Goal: Information Seeking & Learning: Check status

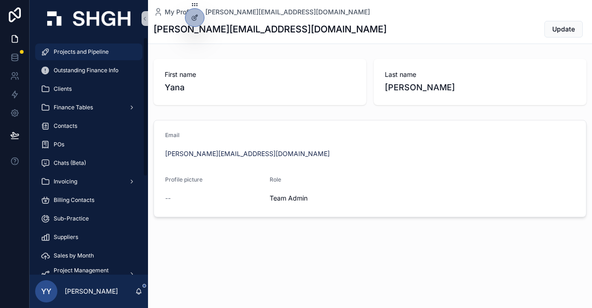
click at [86, 50] on span "Projects and Pipeline" at bounding box center [81, 51] width 55 height 7
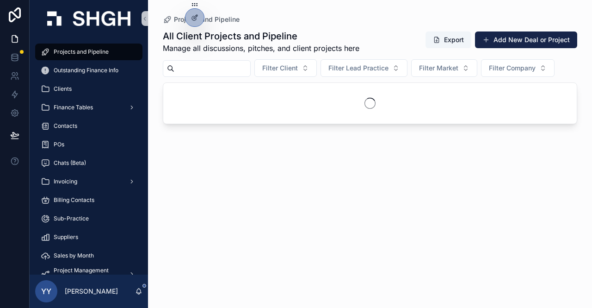
click at [192, 67] on input "scrollable content" at bounding box center [212, 68] width 76 height 13
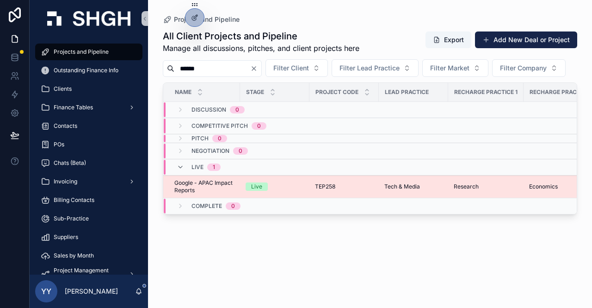
type input "******"
click at [278, 191] on div "Live" at bounding box center [275, 186] width 58 height 8
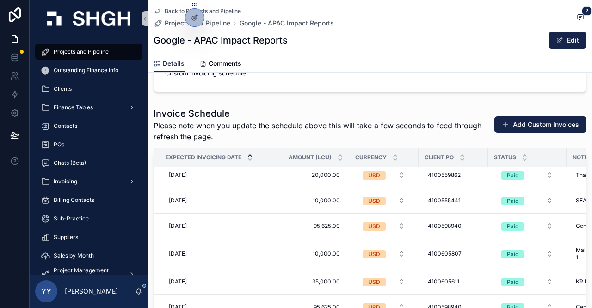
scroll to position [1480, 0]
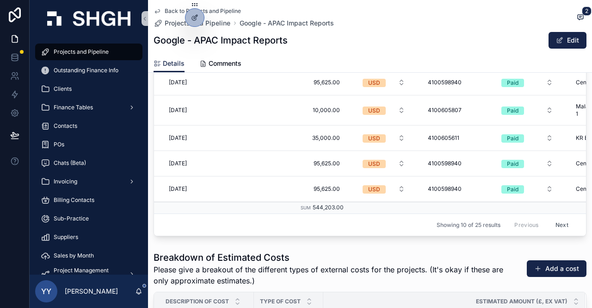
click at [553, 220] on button "Next" at bounding box center [562, 224] width 26 height 14
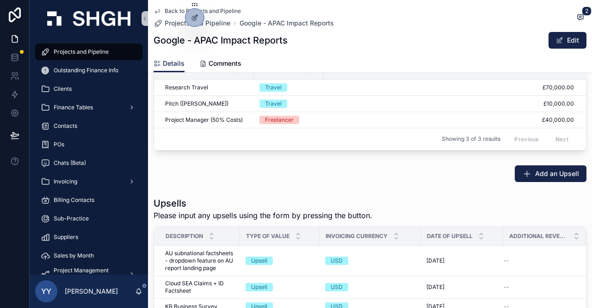
scroll to position [1572, 0]
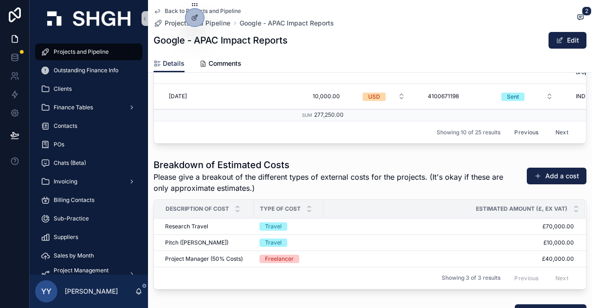
click at [550, 129] on button "Next" at bounding box center [562, 132] width 26 height 14
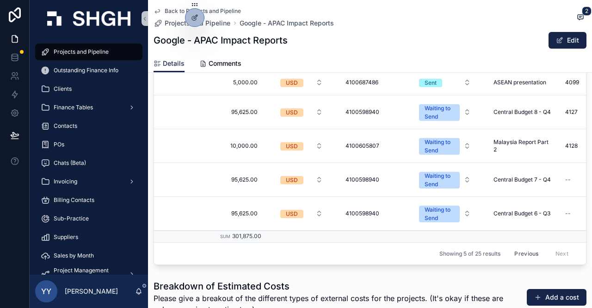
scroll to position [0, 144]
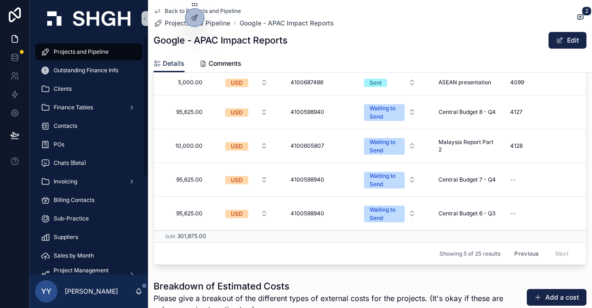
click at [69, 51] on span "Projects and Pipeline" at bounding box center [81, 51] width 55 height 7
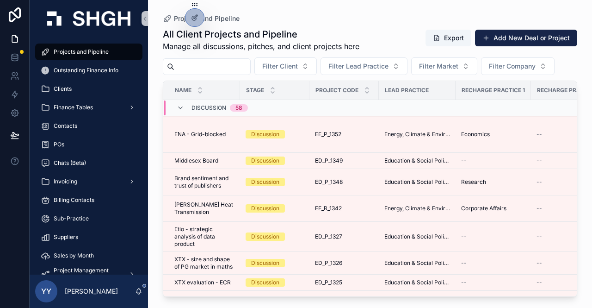
drag, startPoint x: 69, startPoint y: 51, endPoint x: 211, endPoint y: 71, distance: 143.3
click at [211, 71] on input "scrollable content" at bounding box center [212, 66] width 76 height 13
paste input "******"
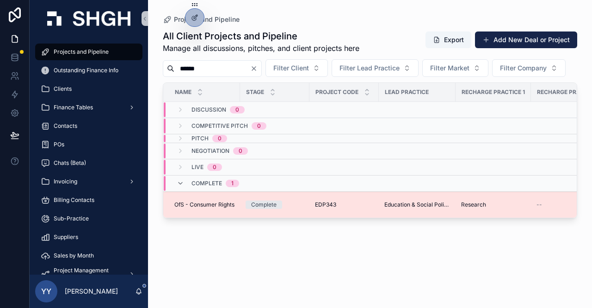
type input "******"
click at [315, 208] on span "EDP343" at bounding box center [325, 204] width 21 height 7
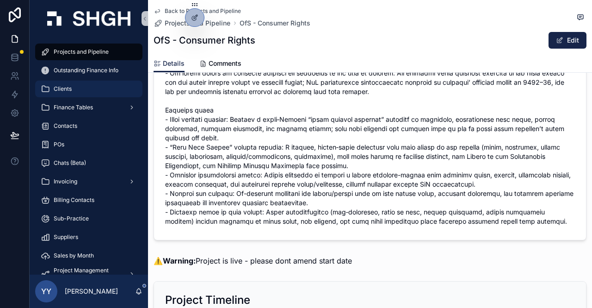
scroll to position [231, 0]
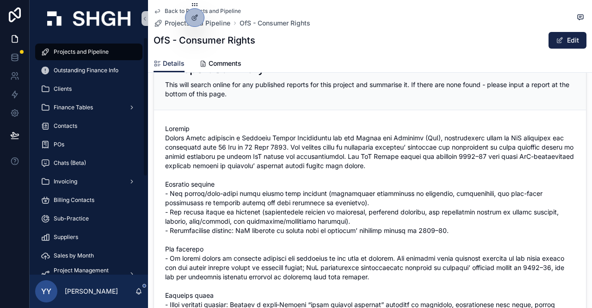
click at [94, 53] on span "Projects and Pipeline" at bounding box center [81, 51] width 55 height 7
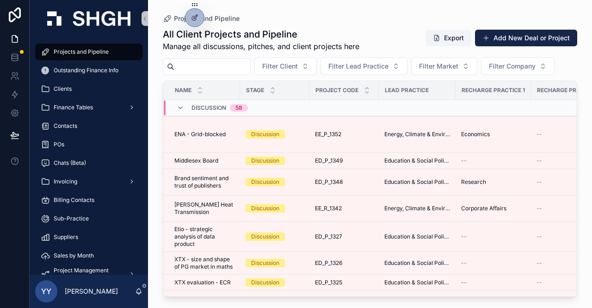
click at [187, 62] on input "scrollable content" at bounding box center [212, 66] width 76 height 13
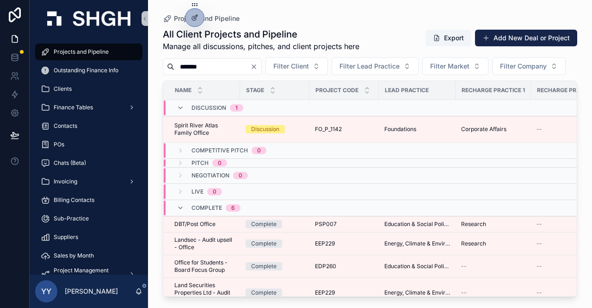
type input "******"
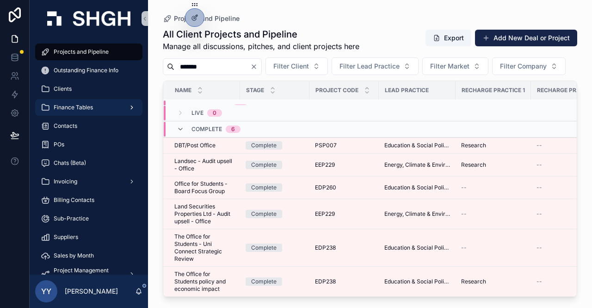
click at [74, 105] on span "Finance Tables" at bounding box center [73, 107] width 39 height 7
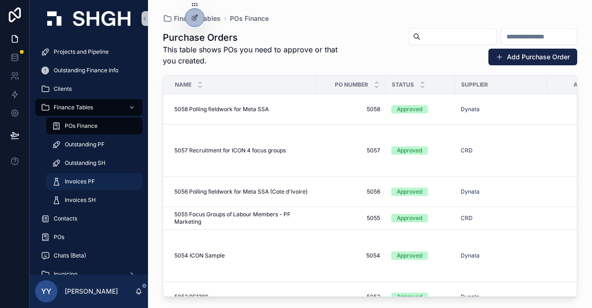
click at [81, 185] on div "Invoices PF" at bounding box center [94, 181] width 85 height 15
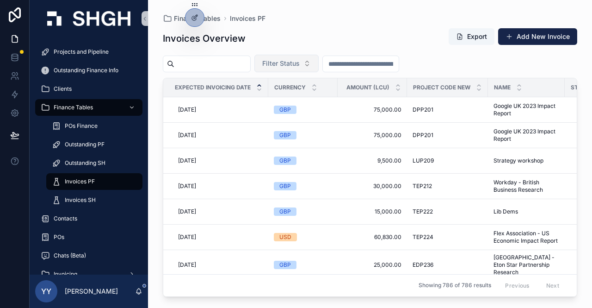
click at [300, 66] on span "Filter Status" at bounding box center [280, 63] width 37 height 9
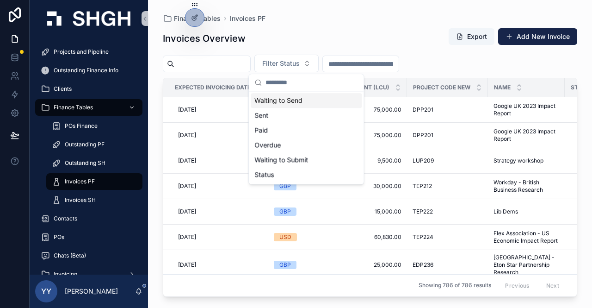
click at [301, 99] on div "Waiting to Send" at bounding box center [306, 100] width 111 height 15
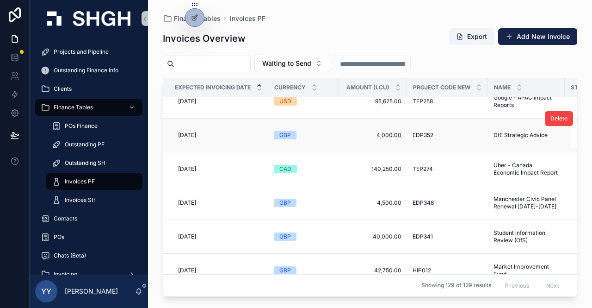
scroll to position [92, 0]
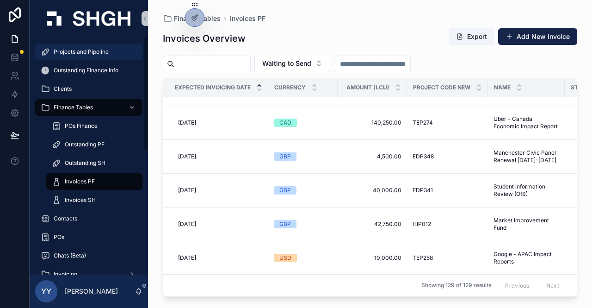
click at [77, 53] on span "Projects and Pipeline" at bounding box center [81, 51] width 55 height 7
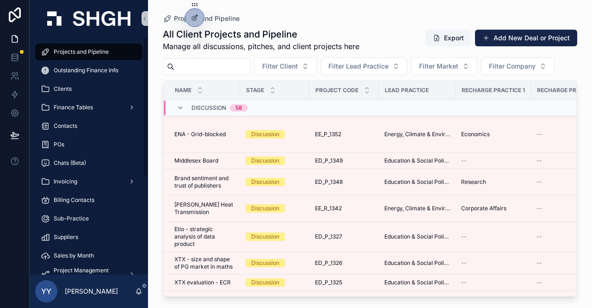
click at [215, 62] on input "scrollable content" at bounding box center [212, 66] width 76 height 13
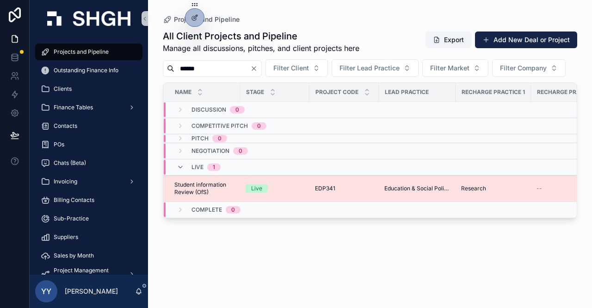
type input "******"
click at [289, 192] on div "Live" at bounding box center [275, 188] width 58 height 8
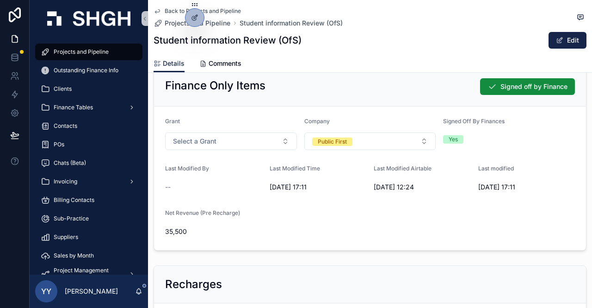
scroll to position [416, 0]
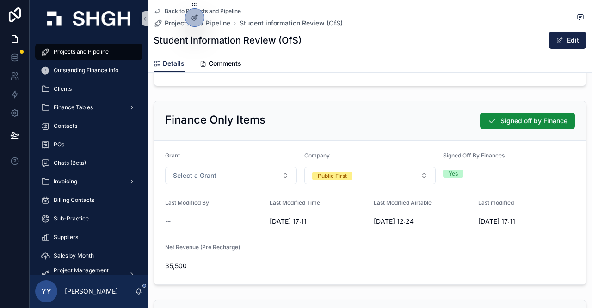
click at [61, 52] on span "Projects and Pipeline" at bounding box center [81, 51] width 55 height 7
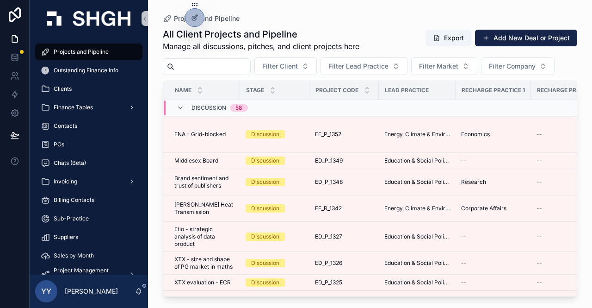
click at [204, 66] on input "scrollable content" at bounding box center [212, 66] width 76 height 13
type input "******"
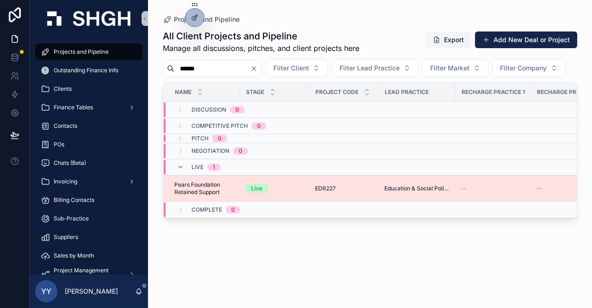
click at [291, 192] on div "Live" at bounding box center [275, 188] width 58 height 8
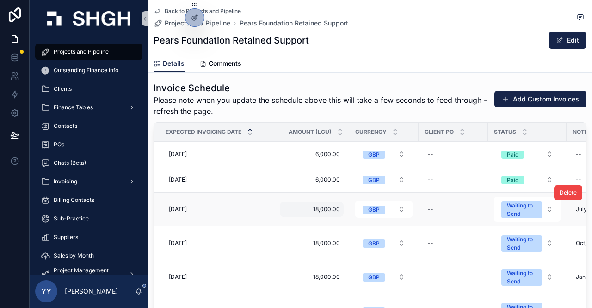
scroll to position [12, 0]
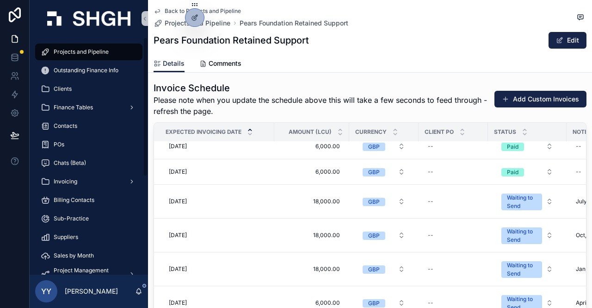
click at [74, 49] on span "Projects and Pipeline" at bounding box center [81, 51] width 55 height 7
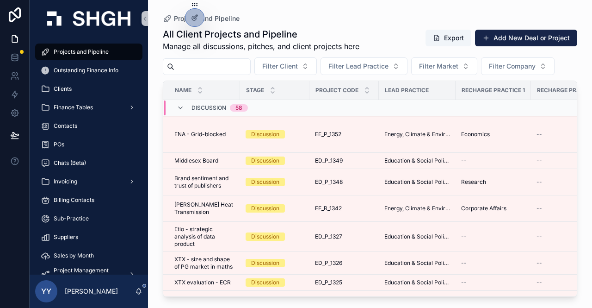
click at [219, 67] on input "scrollable content" at bounding box center [212, 66] width 76 height 13
paste input "******"
type input "******"
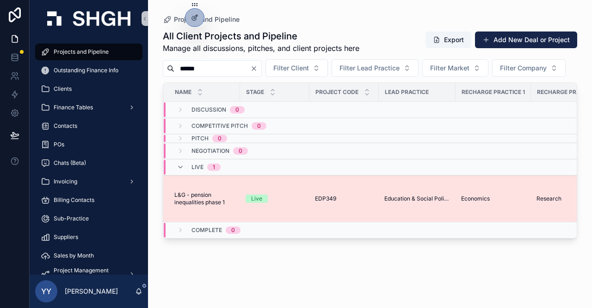
click at [292, 203] on div "Live" at bounding box center [275, 198] width 58 height 8
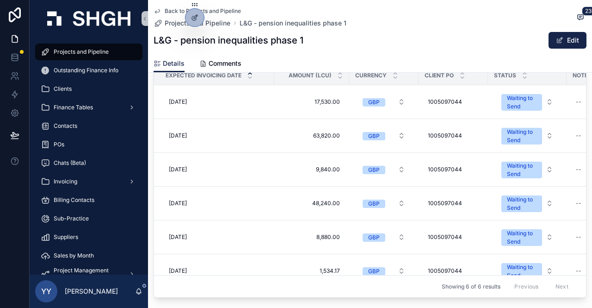
scroll to position [1480, 0]
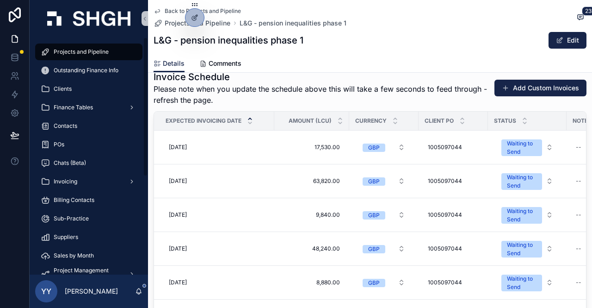
click at [79, 56] on div "Projects and Pipeline" at bounding box center [89, 51] width 96 height 15
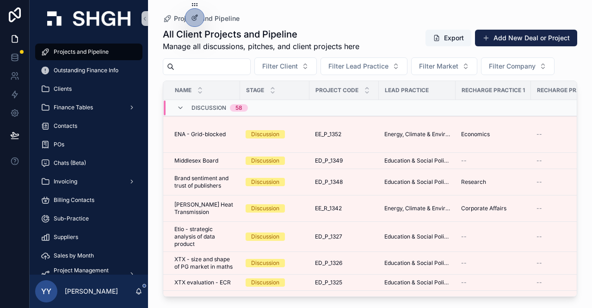
click at [204, 66] on input "scrollable content" at bounding box center [212, 66] width 76 height 13
paste input "*********"
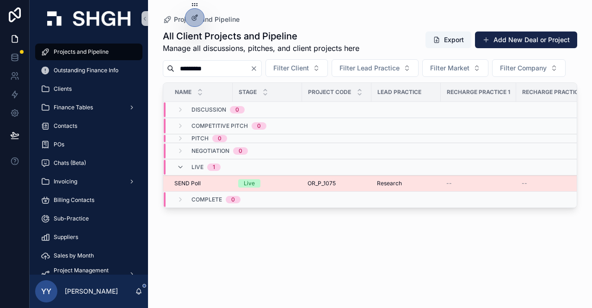
type input "*********"
click at [280, 187] on div "Live" at bounding box center [267, 183] width 58 height 8
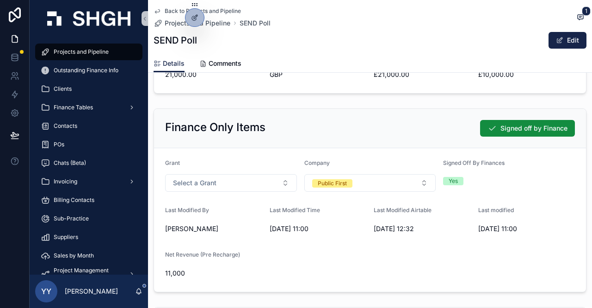
scroll to position [462, 0]
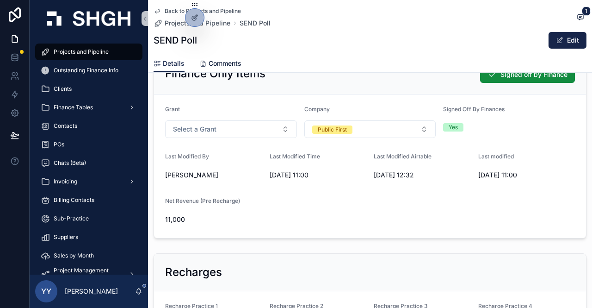
click at [230, 66] on span "Comments" at bounding box center [225, 63] width 33 height 9
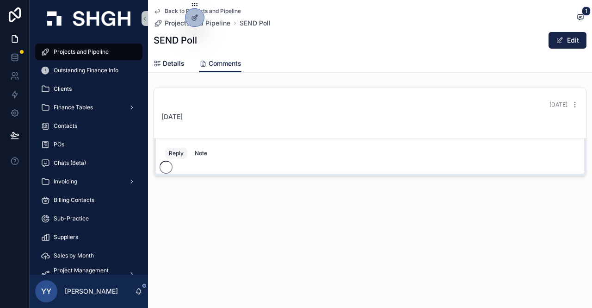
click at [165, 61] on span "Details" at bounding box center [174, 63] width 22 height 9
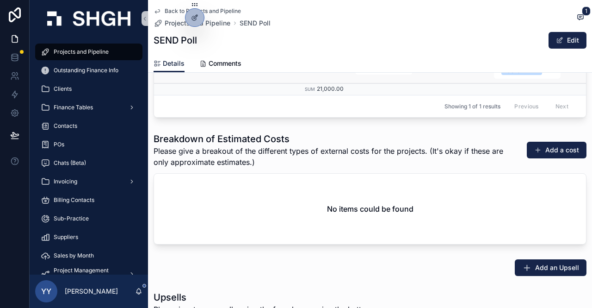
scroll to position [1295, 0]
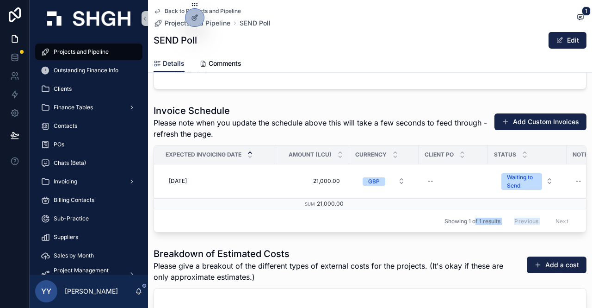
drag, startPoint x: 468, startPoint y: 233, endPoint x: 548, endPoint y: 236, distance: 80.1
click at [548, 232] on div "Expected Invoicing Date Amount (LCU) Currency Client PO Status Notes Invoice Nu…" at bounding box center [370, 188] width 432 height 86
click at [534, 236] on div "Invoice Schedule Please note when you update the schedule above this will take …" at bounding box center [370, 167] width 444 height 135
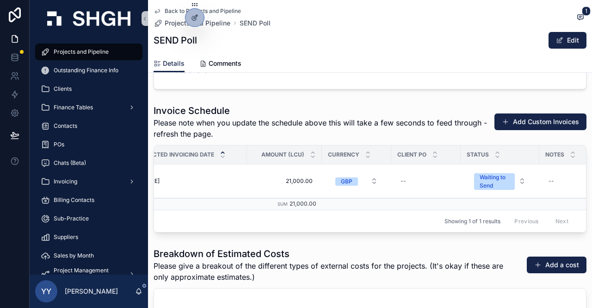
scroll to position [0, 0]
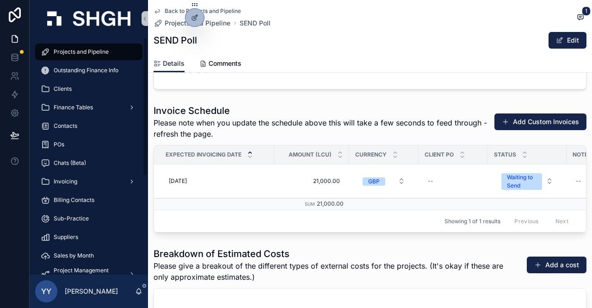
click at [66, 54] on span "Projects and Pipeline" at bounding box center [81, 51] width 55 height 7
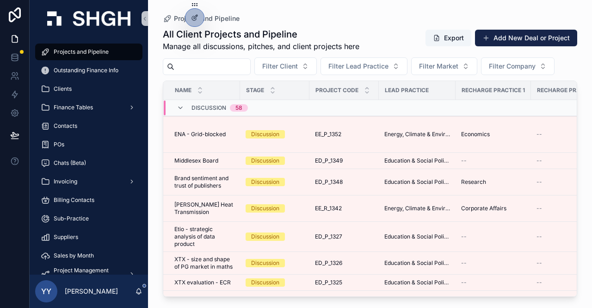
click at [213, 64] on input "scrollable content" at bounding box center [212, 66] width 76 height 13
paste input "******"
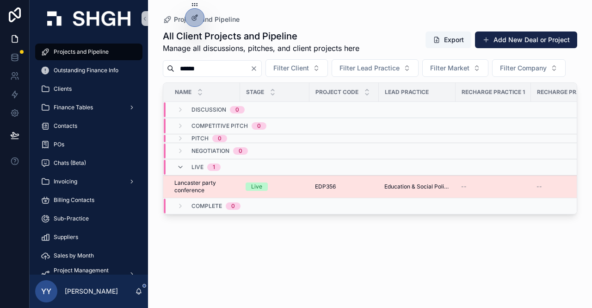
type input "******"
click at [285, 198] on td "Live" at bounding box center [274, 186] width 69 height 23
click at [286, 191] on div "Live" at bounding box center [275, 186] width 58 height 8
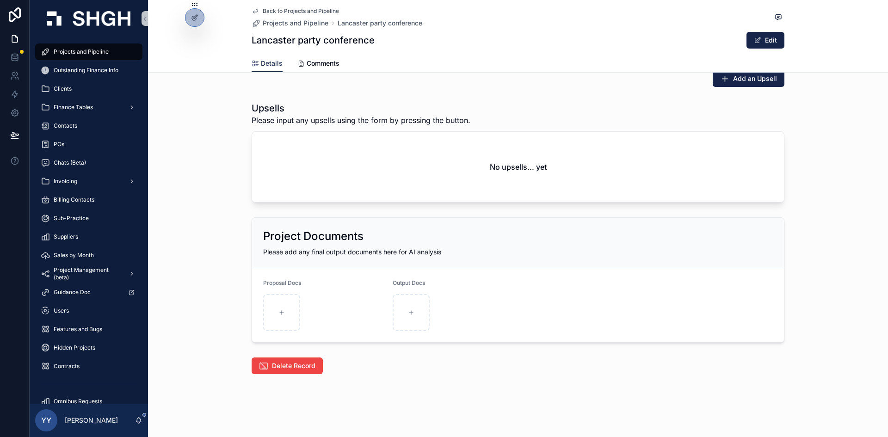
scroll to position [1622, 0]
click at [75, 55] on span "Projects and Pipeline" at bounding box center [81, 51] width 55 height 7
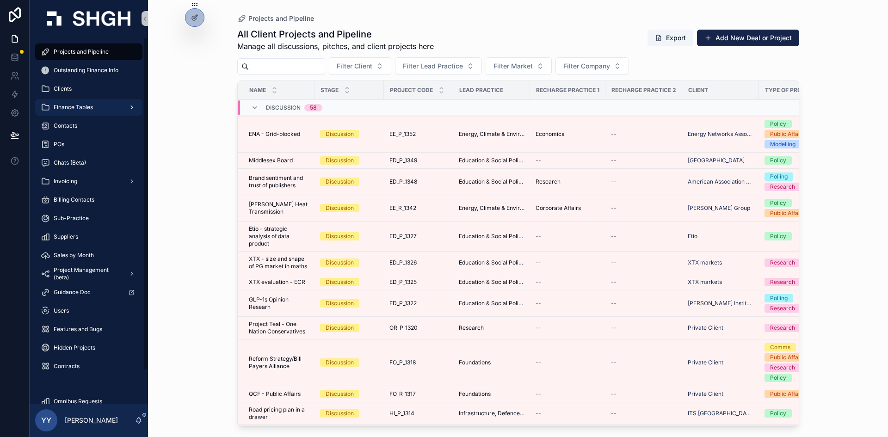
click at [96, 106] on div "Finance Tables" at bounding box center [89, 107] width 96 height 15
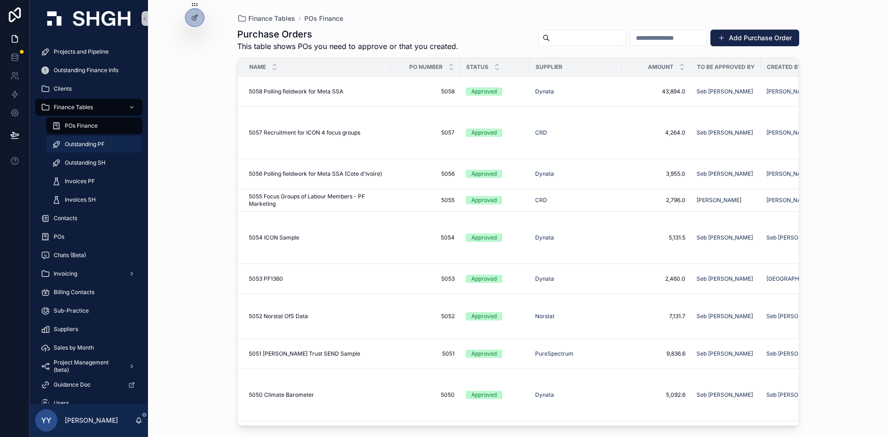
click at [100, 144] on span "Outstanding PF" at bounding box center [85, 144] width 40 height 7
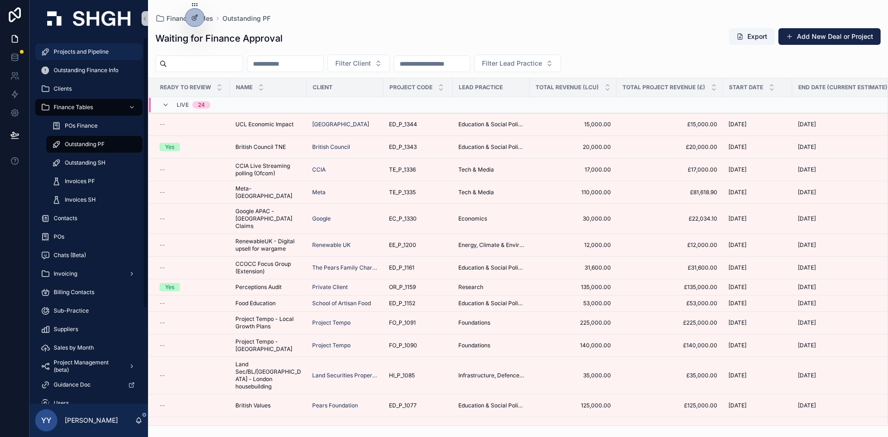
click at [100, 55] on span "Projects and Pipeline" at bounding box center [81, 51] width 55 height 7
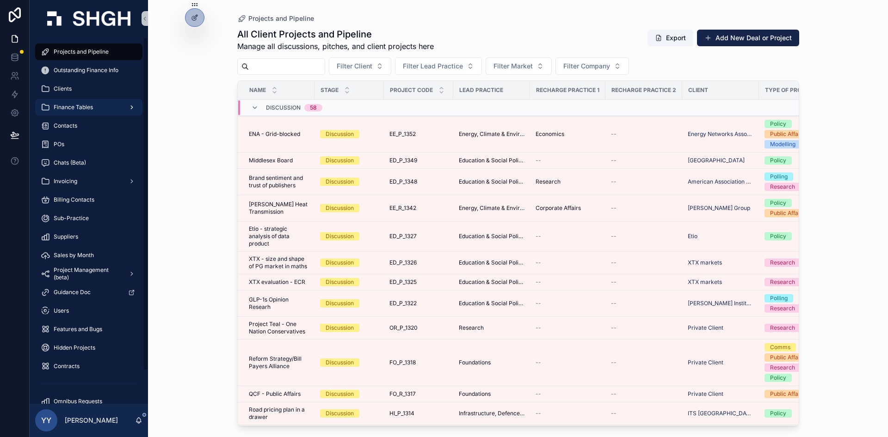
click at [85, 102] on div "Finance Tables" at bounding box center [89, 107] width 96 height 15
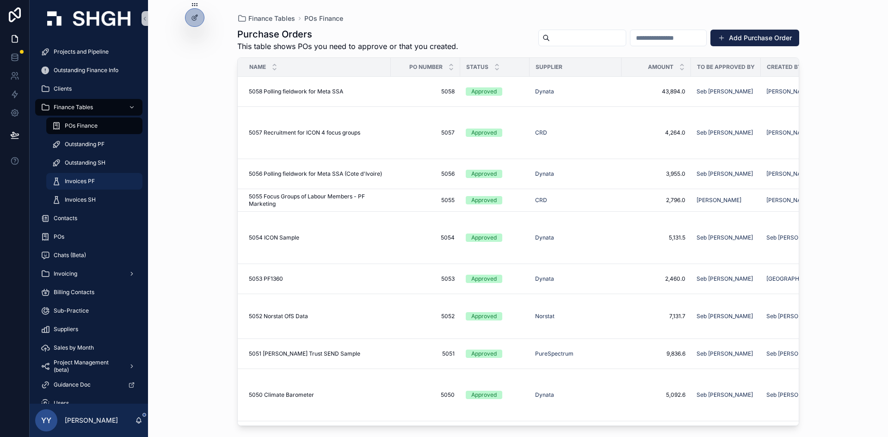
click at [93, 184] on span "Invoices PF" at bounding box center [80, 181] width 30 height 7
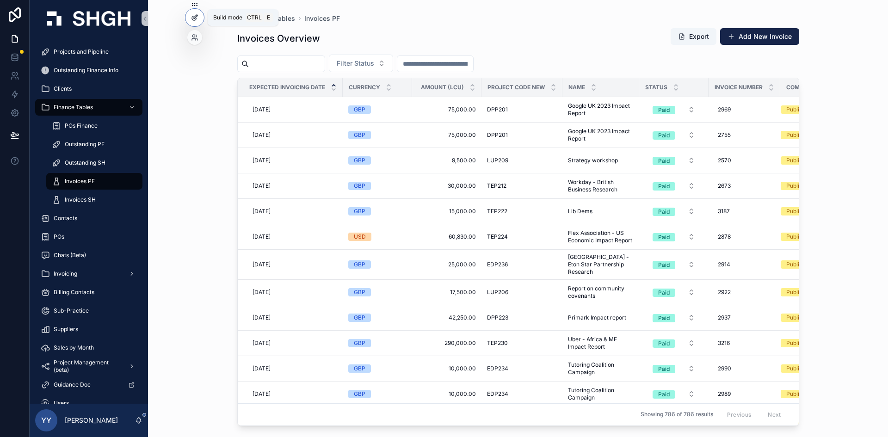
click at [197, 12] on div at bounding box center [194, 18] width 18 height 18
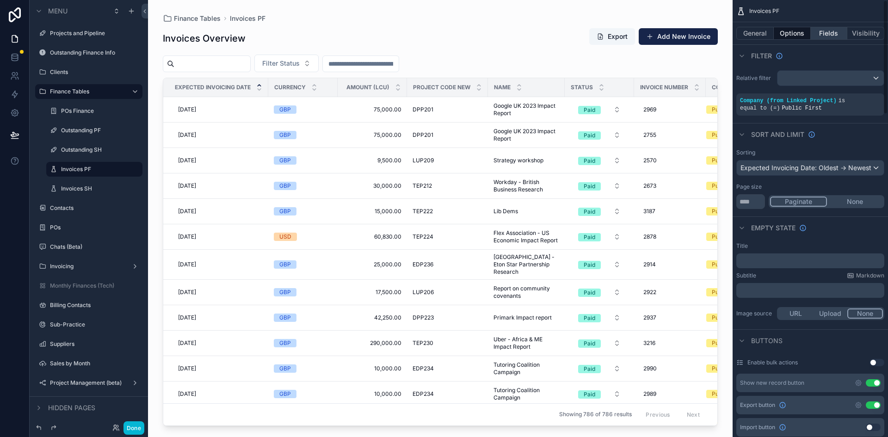
click at [591, 35] on button "Fields" at bounding box center [829, 33] width 37 height 13
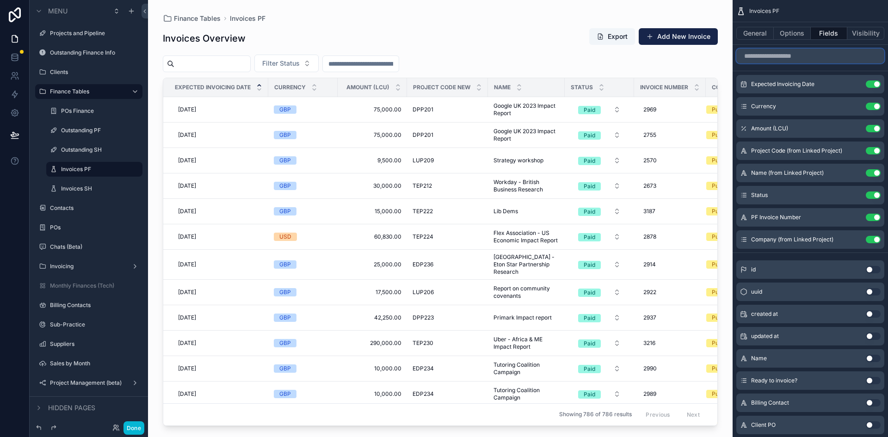
click at [591, 52] on input "scrollable content" at bounding box center [810, 56] width 148 height 15
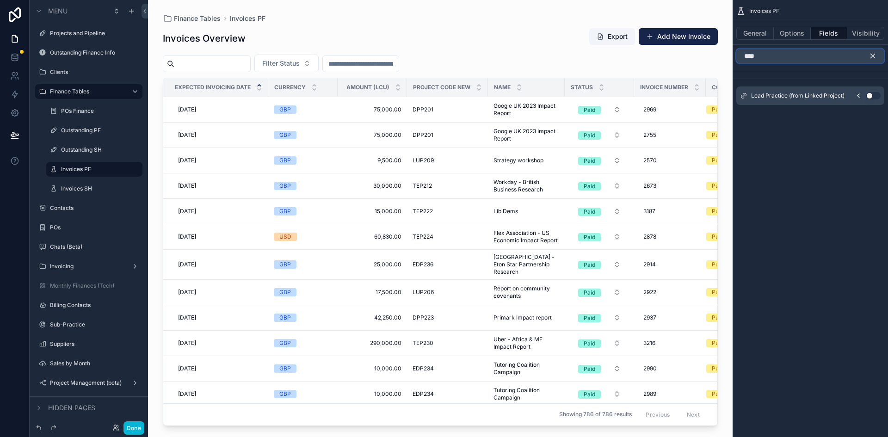
type input "****"
click at [591, 95] on button "Use setting" at bounding box center [873, 95] width 15 height 7
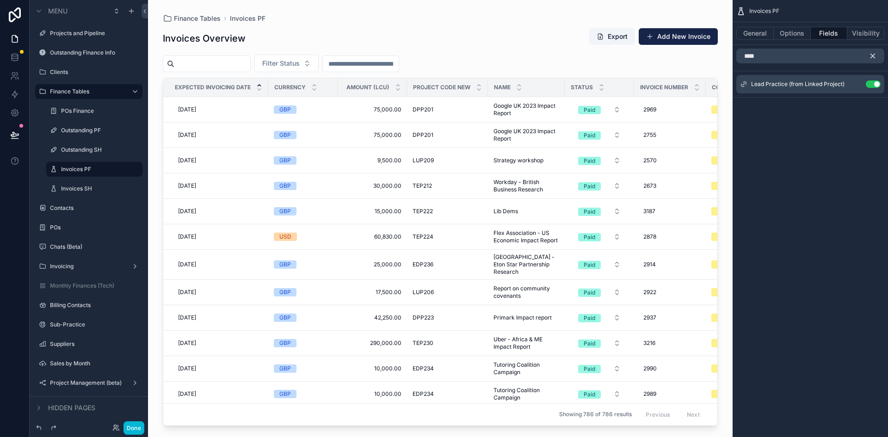
click at [591, 54] on icon "scrollable content" at bounding box center [873, 56] width 4 height 4
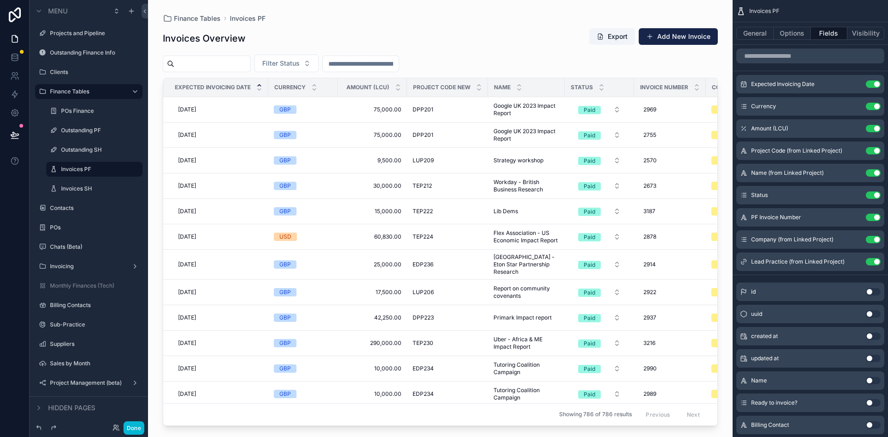
drag, startPoint x: 583, startPoint y: 423, endPoint x: 700, endPoint y: 422, distance: 117.5
click at [591, 307] on div "scrollable content" at bounding box center [440, 213] width 585 height 426
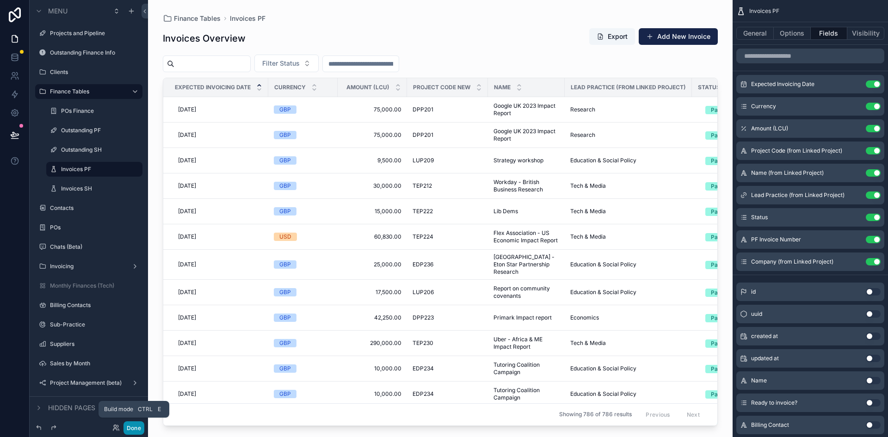
click at [133, 307] on button "Done" at bounding box center [133, 427] width 21 height 13
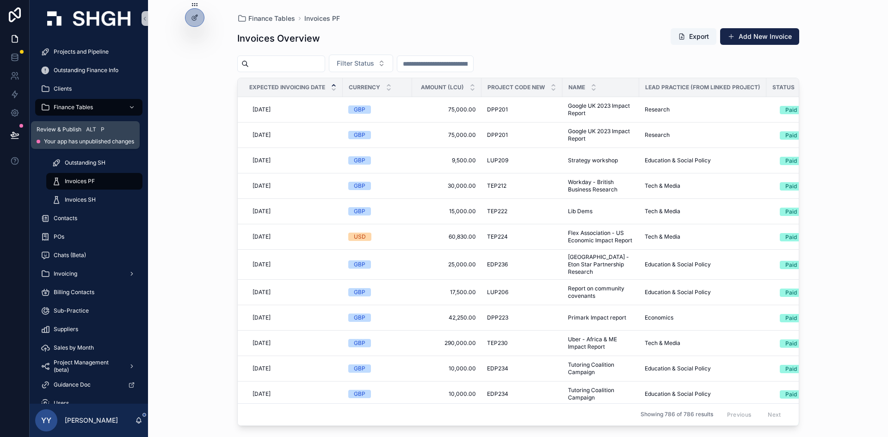
click at [15, 138] on icon at bounding box center [14, 134] width 9 height 9
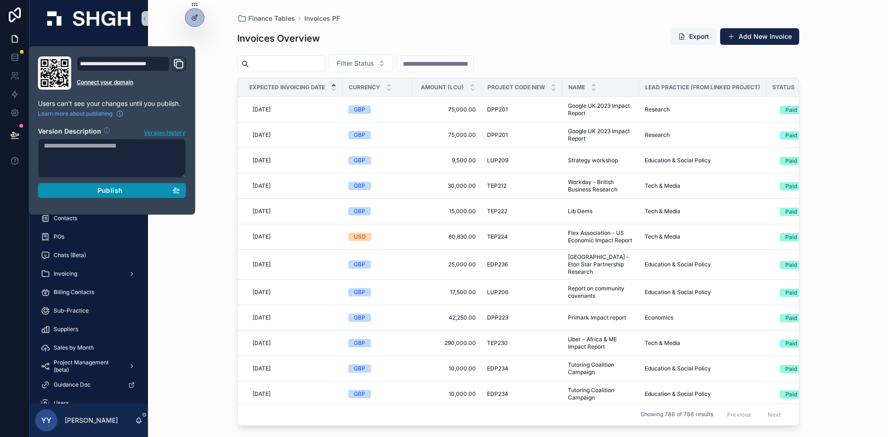
click at [97, 189] on div "Publish" at bounding box center [112, 190] width 136 height 8
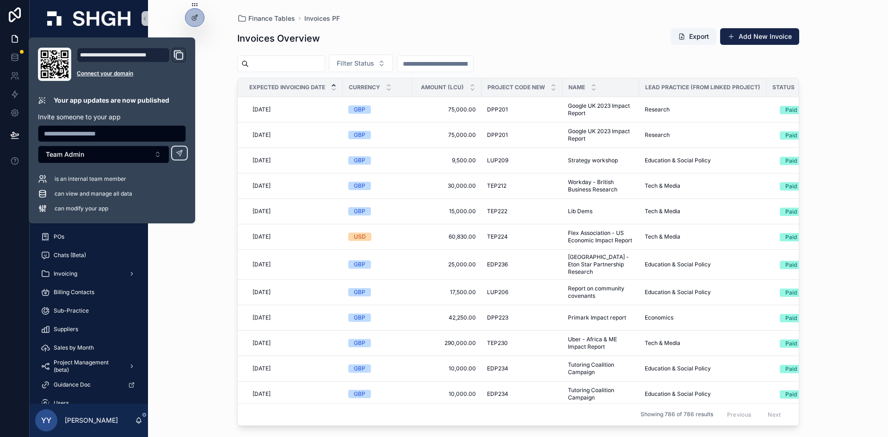
click at [164, 12] on div "Finance Tables Invoices PF Invoices Overview Export Add New Invoice Filter Stat…" at bounding box center [518, 218] width 740 height 437
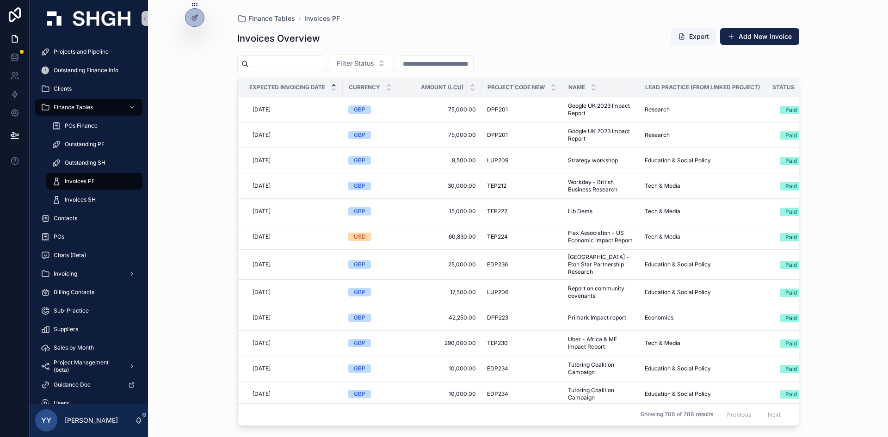
click at [88, 181] on span "Invoices PF" at bounding box center [80, 181] width 30 height 7
click at [374, 61] on span "Filter Status" at bounding box center [355, 63] width 37 height 9
click at [369, 103] on div "Waiting to Send" at bounding box center [384, 100] width 111 height 15
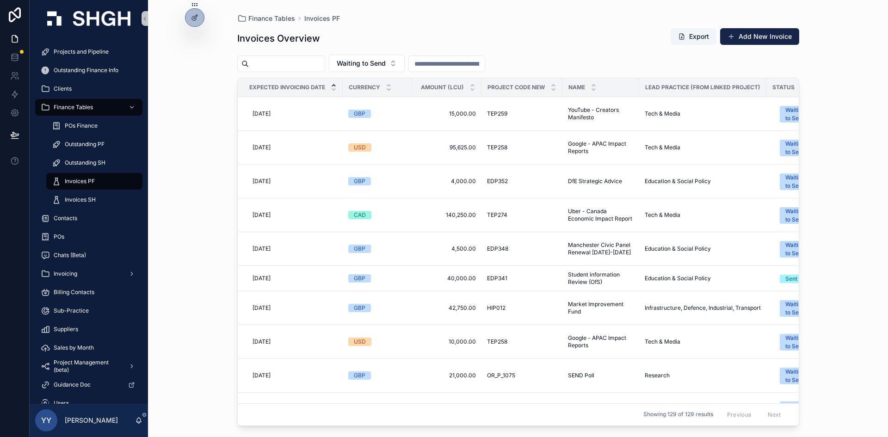
click at [474, 63] on input "scrollable content" at bounding box center [447, 63] width 76 height 13
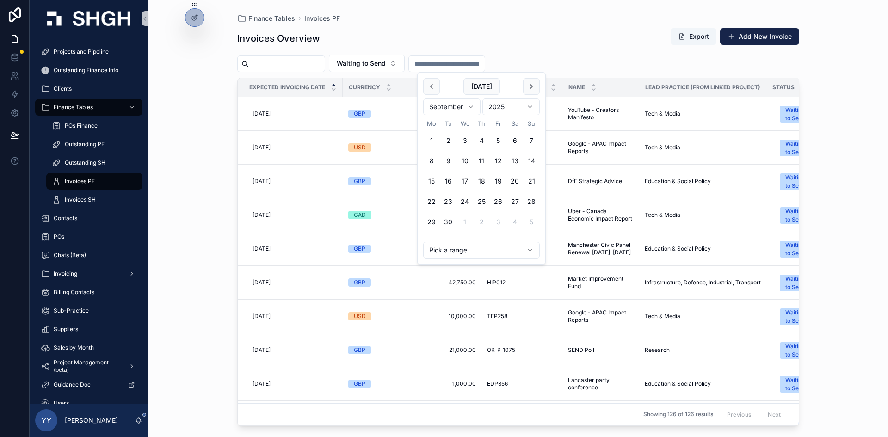
click at [459, 252] on html "Projects and Pipeline Outstanding Finance Info Clients Finance Tables POs Finan…" at bounding box center [444, 218] width 888 height 437
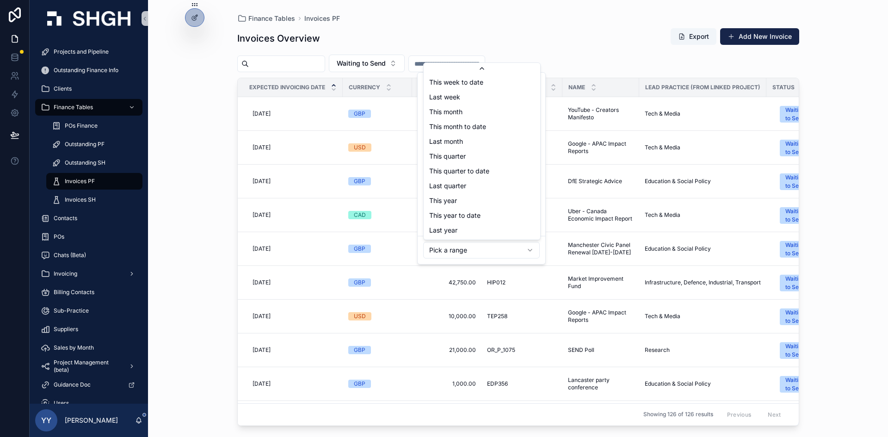
scroll to position [105, 0]
type input "**********"
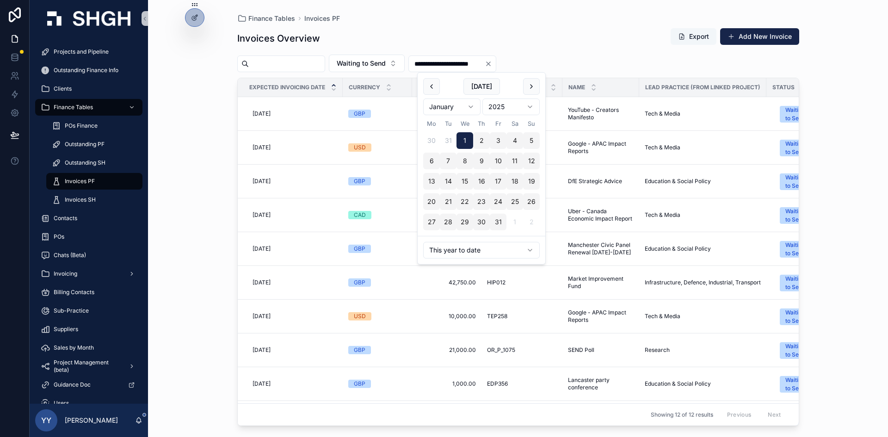
click at [591, 37] on button "Export" at bounding box center [694, 36] width 46 height 17
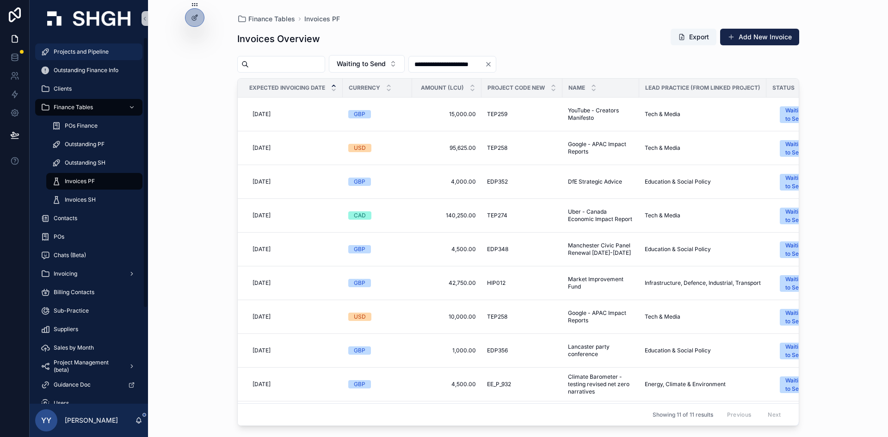
drag, startPoint x: 93, startPoint y: 54, endPoint x: 102, endPoint y: 53, distance: 8.8
click at [93, 54] on span "Projects and Pipeline" at bounding box center [81, 51] width 55 height 7
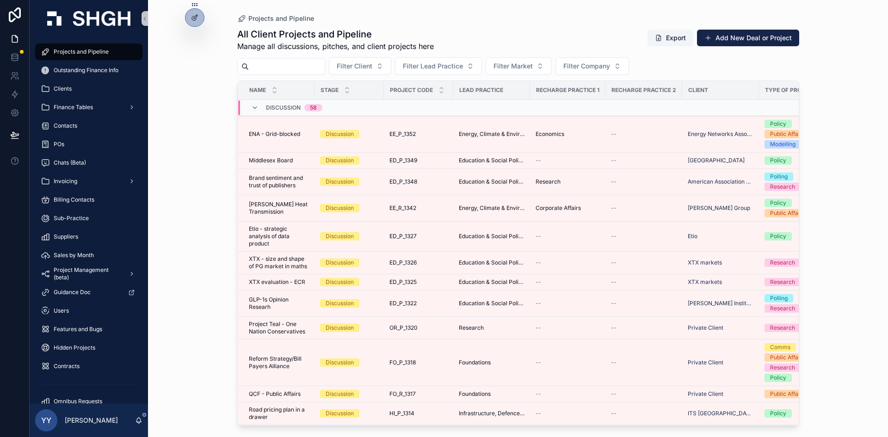
click at [273, 64] on input "scrollable content" at bounding box center [287, 66] width 76 height 13
type input "***"
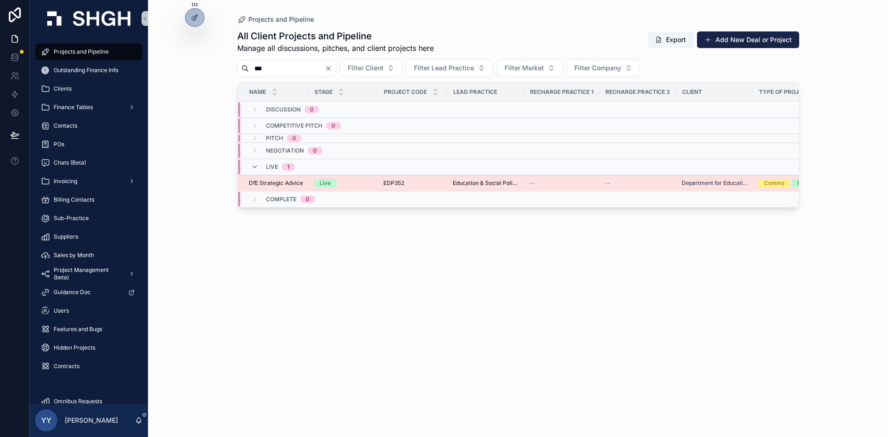
click at [369, 181] on div "Live" at bounding box center [343, 183] width 58 height 8
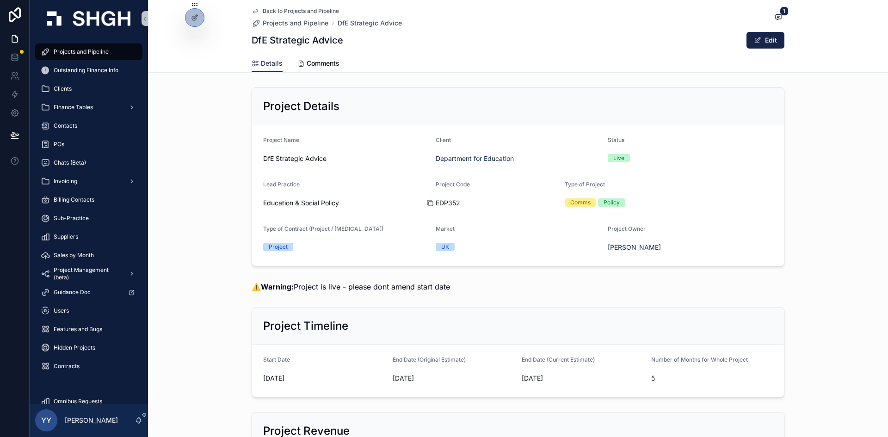
click at [428, 202] on icon "scrollable content" at bounding box center [430, 204] width 4 height 4
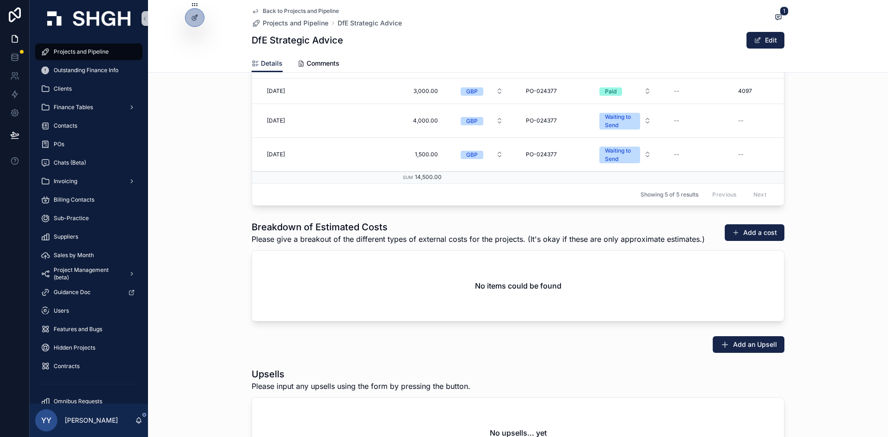
scroll to position [1480, 0]
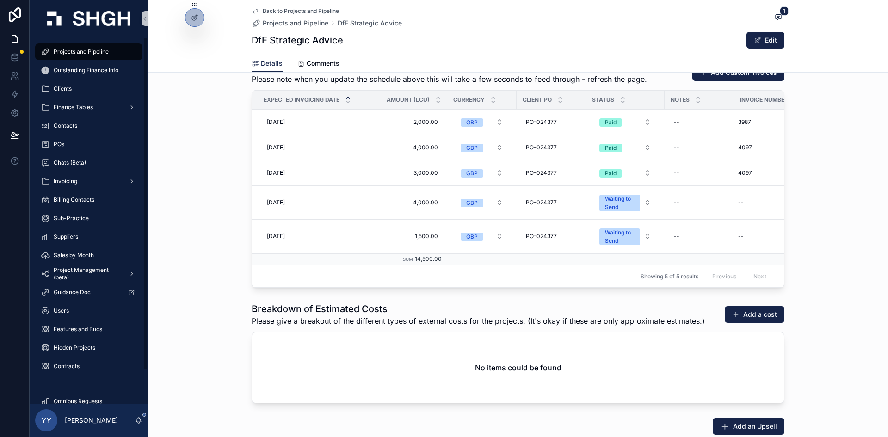
click at [85, 50] on span "Projects and Pipeline" at bounding box center [81, 51] width 55 height 7
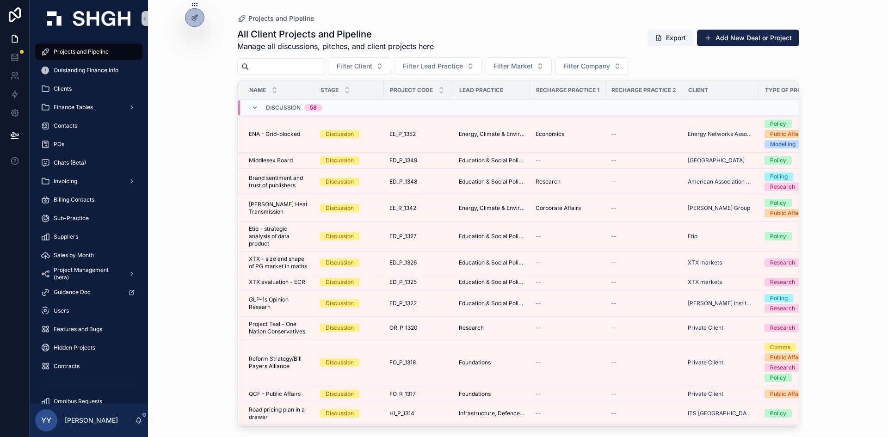
click at [274, 69] on input "scrollable content" at bounding box center [287, 66] width 76 height 13
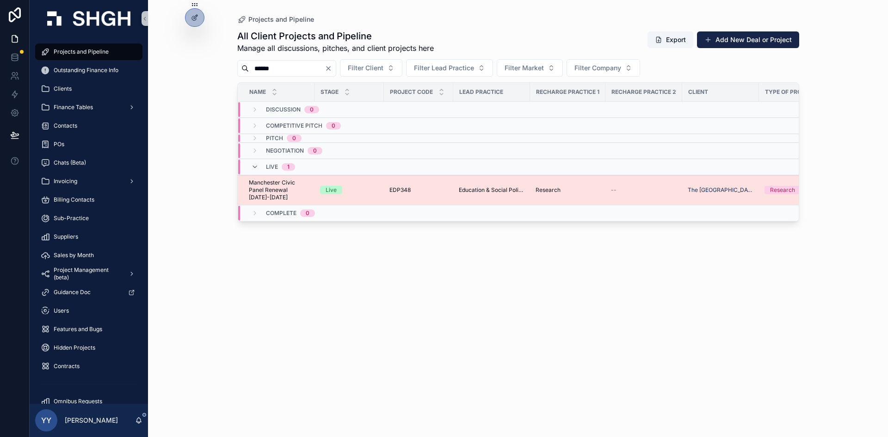
type input "******"
click at [370, 187] on div "Live" at bounding box center [349, 190] width 58 height 8
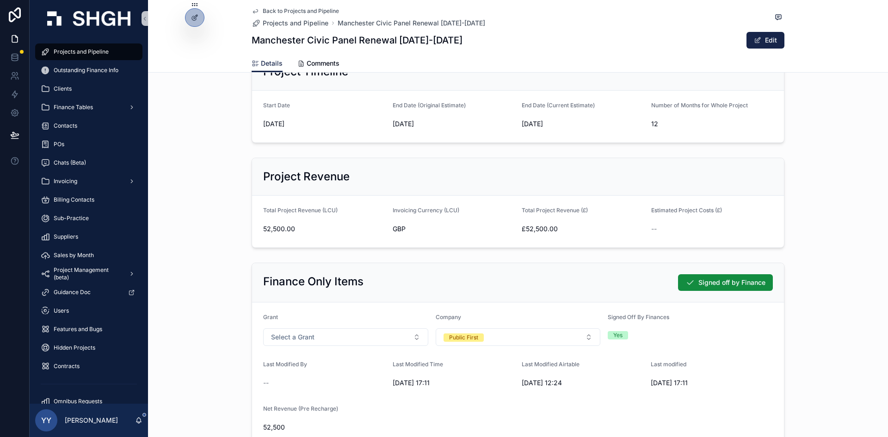
scroll to position [185, 0]
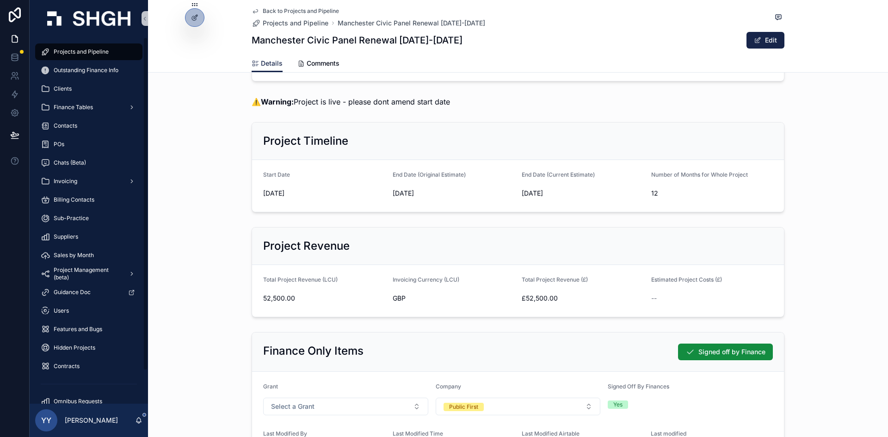
click at [72, 49] on div "Projects and Pipeline" at bounding box center [89, 51] width 96 height 15
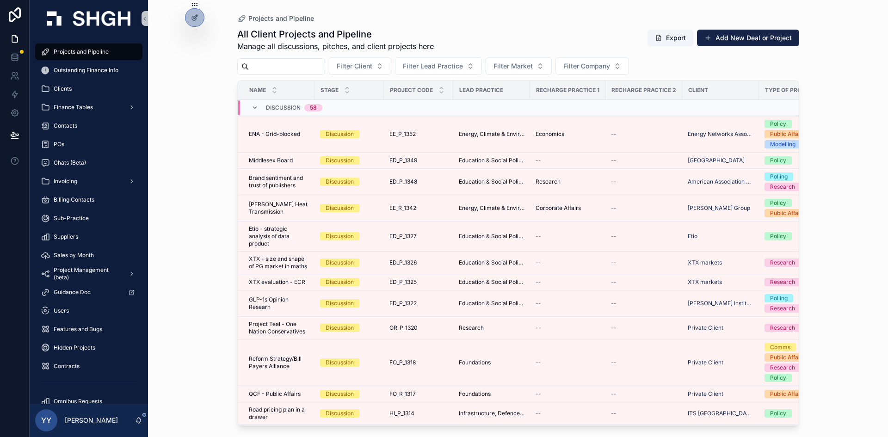
click at [277, 66] on input "scrollable content" at bounding box center [287, 66] width 76 height 13
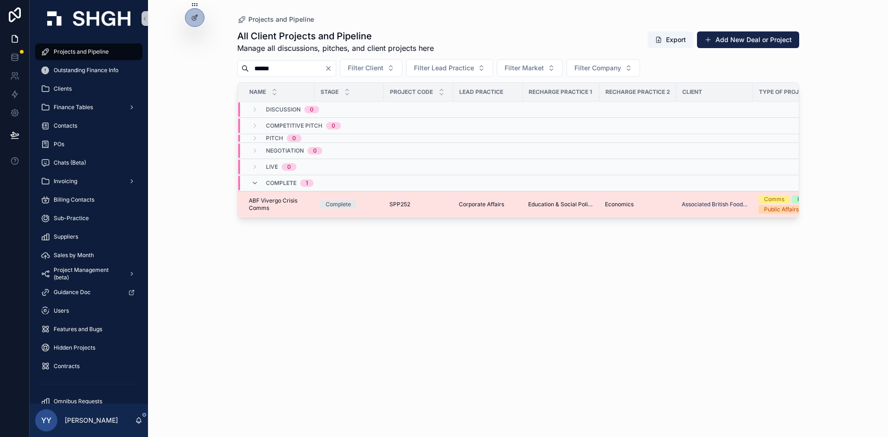
type input "******"
click at [378, 201] on div "Complete" at bounding box center [349, 204] width 58 height 8
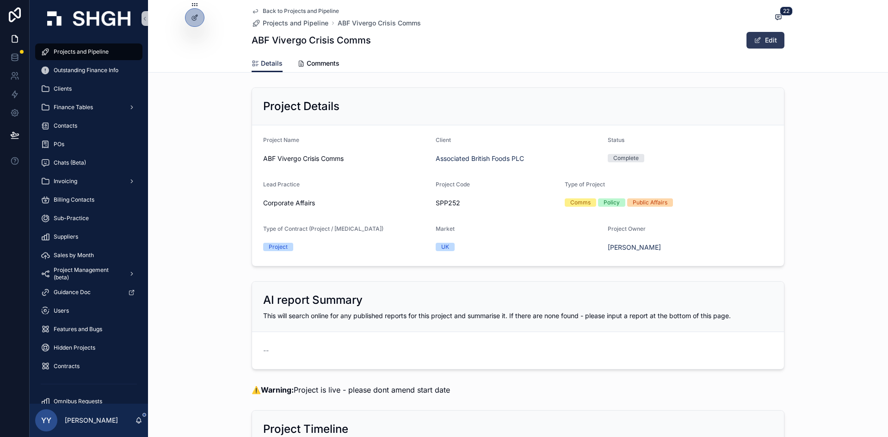
click at [591, 37] on button "Edit" at bounding box center [765, 40] width 38 height 17
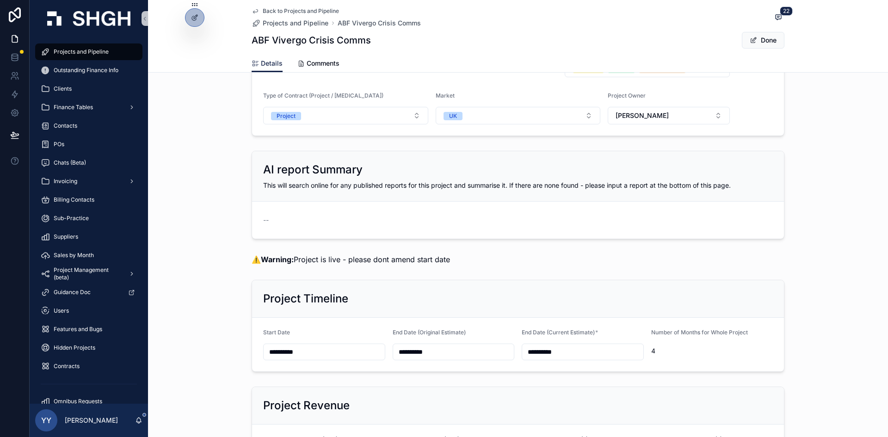
scroll to position [324, 0]
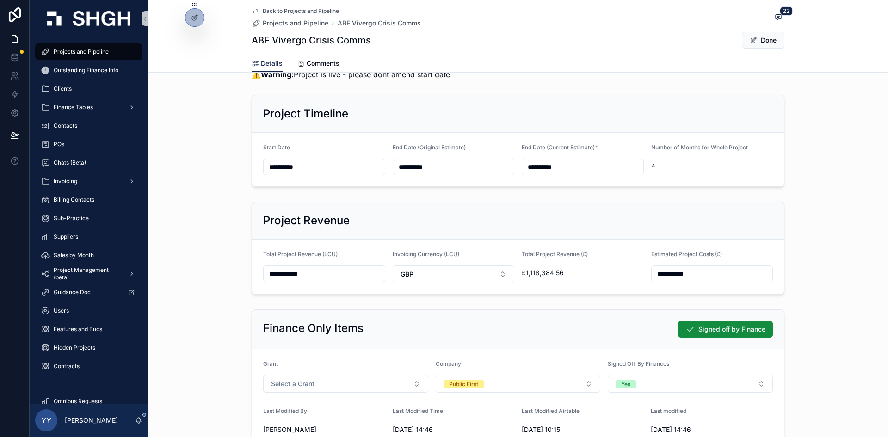
click at [591, 273] on input "**********" at bounding box center [712, 273] width 121 height 13
type input "**********"
click at [591, 41] on button "Done" at bounding box center [763, 40] width 43 height 17
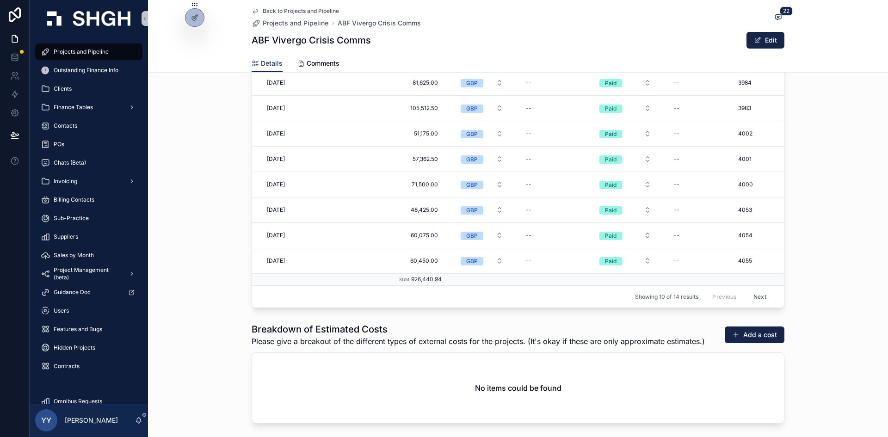
scroll to position [1564, 0]
click at [591, 296] on button "Next" at bounding box center [760, 296] width 26 height 14
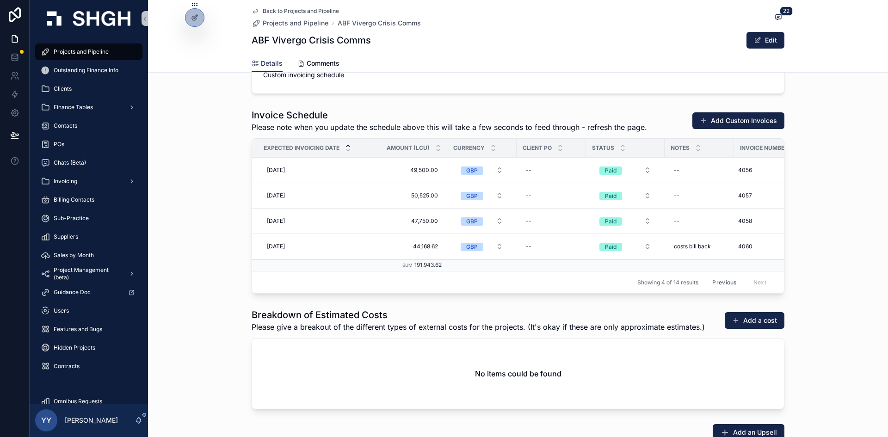
scroll to position [1194, 0]
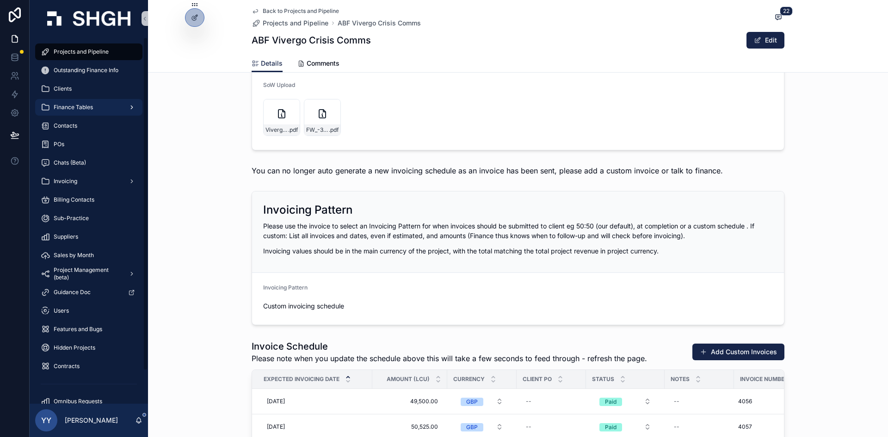
click at [79, 107] on span "Finance Tables" at bounding box center [73, 107] width 39 height 7
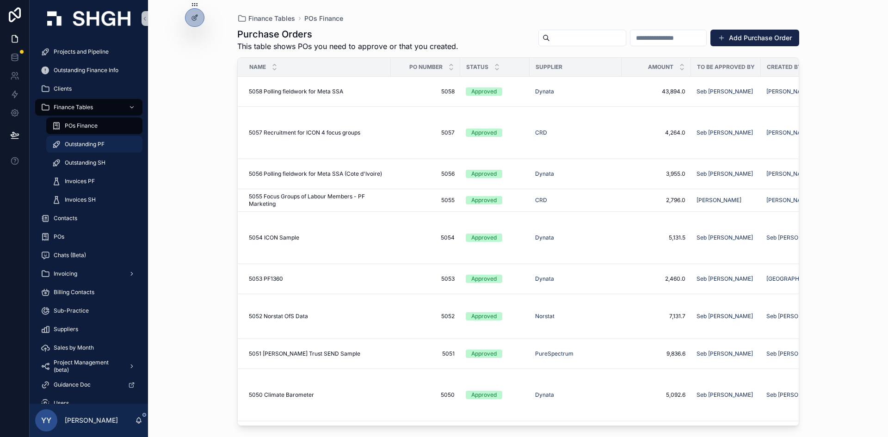
click at [90, 149] on div "Outstanding PF" at bounding box center [94, 144] width 85 height 15
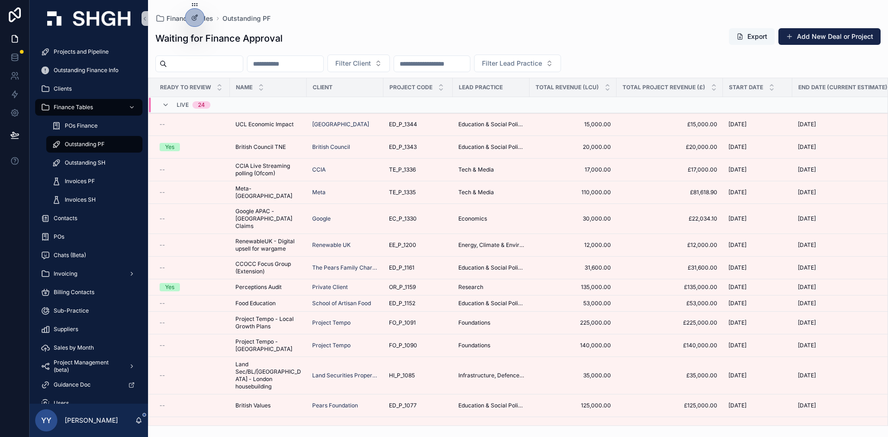
click at [591, 35] on button "Export" at bounding box center [752, 36] width 46 height 17
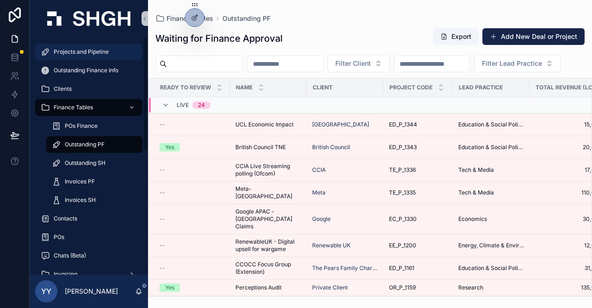
click at [79, 49] on span "Projects and Pipeline" at bounding box center [81, 51] width 55 height 7
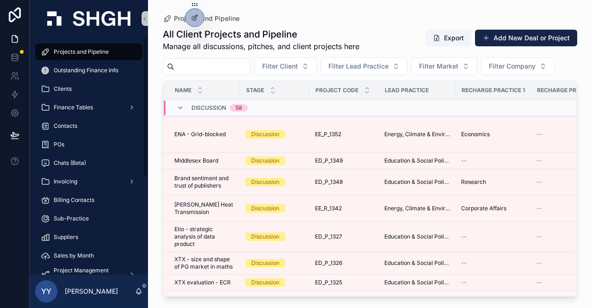
click at [198, 65] on input "scrollable content" at bounding box center [212, 66] width 76 height 13
paste input "*********"
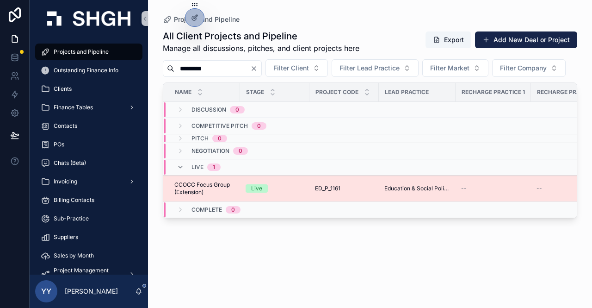
type input "*********"
click at [299, 192] on div "Live" at bounding box center [275, 188] width 58 height 8
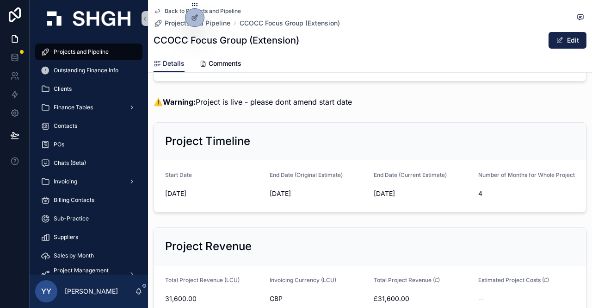
scroll to position [46, 0]
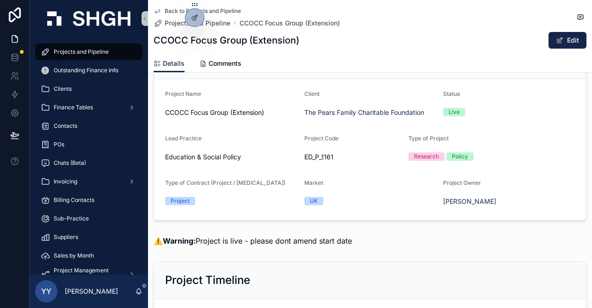
click at [67, 52] on span "Projects and Pipeline" at bounding box center [81, 51] width 55 height 7
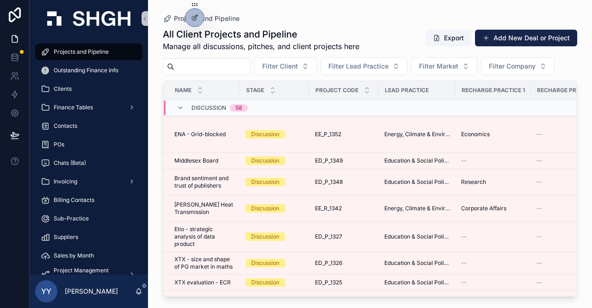
click at [208, 57] on div "Filter Client Filter Lead Practice Filter Market Filter Company" at bounding box center [370, 66] width 414 height 18
click at [208, 60] on input "scrollable content" at bounding box center [212, 66] width 76 height 13
paste input "*********"
type input "*********"
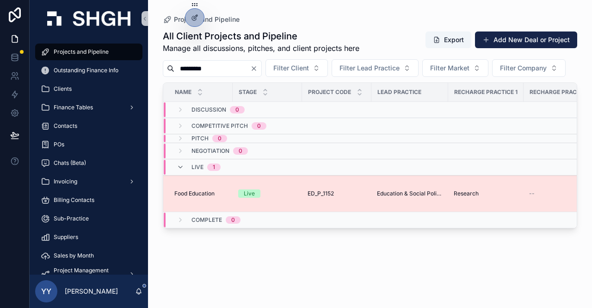
click at [355, 197] on div "ED_P_1152 ED_P_1152" at bounding box center [337, 193] width 58 height 7
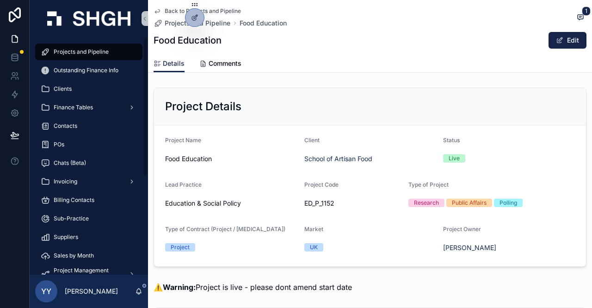
click at [80, 55] on span "Projects and Pipeline" at bounding box center [81, 51] width 55 height 7
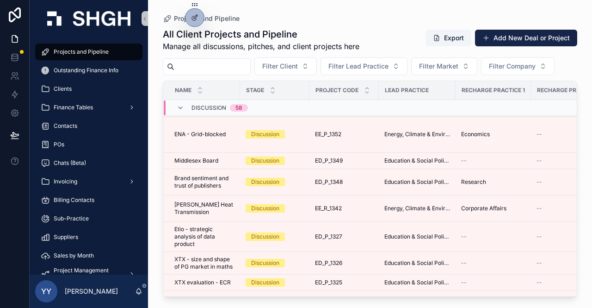
click at [195, 71] on input "scrollable content" at bounding box center [212, 66] width 76 height 13
paste input "*********"
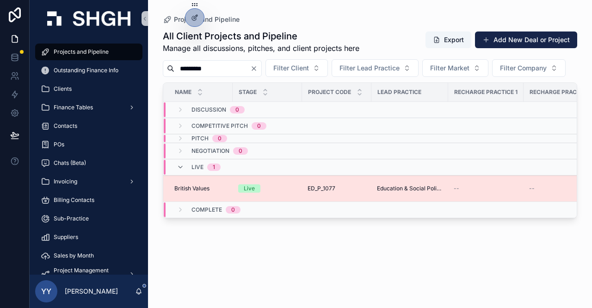
type input "*********"
click at [294, 192] on div "Live" at bounding box center [267, 188] width 58 height 8
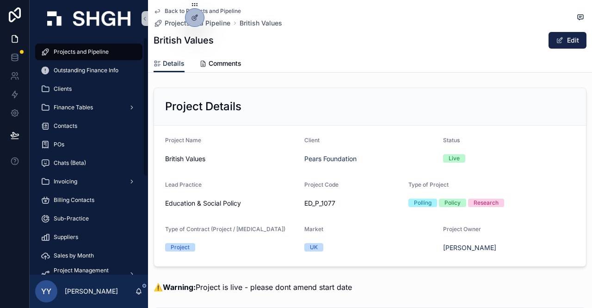
click at [62, 49] on span "Projects and Pipeline" at bounding box center [81, 51] width 55 height 7
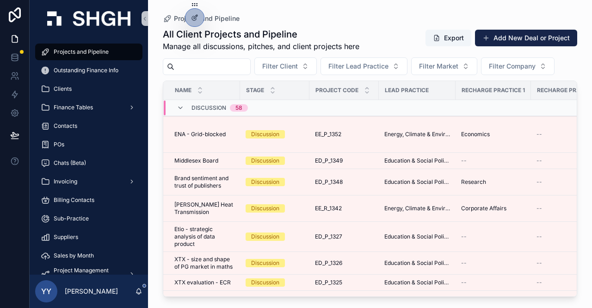
click at [209, 66] on input "scrollable content" at bounding box center [212, 66] width 76 height 13
paste input "*********"
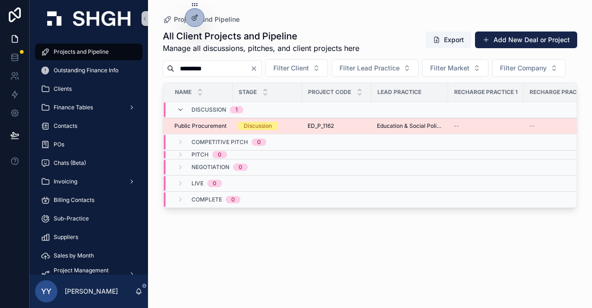
type input "*********"
click at [291, 130] on div "Discussion" at bounding box center [267, 126] width 58 height 8
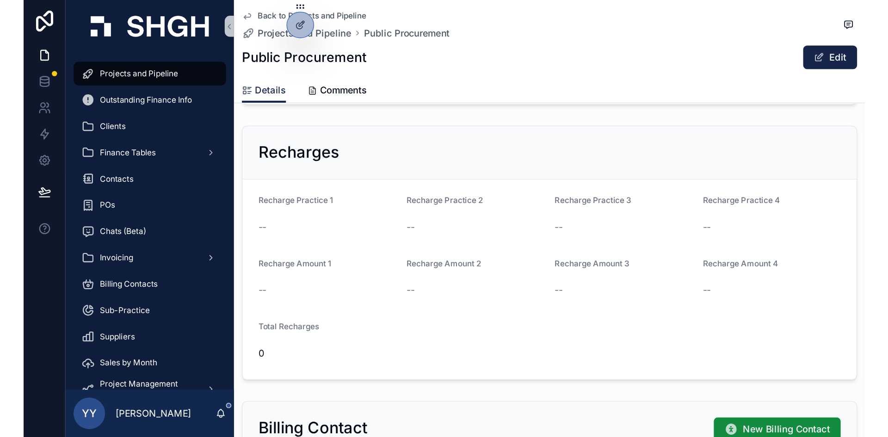
scroll to position [593, 0]
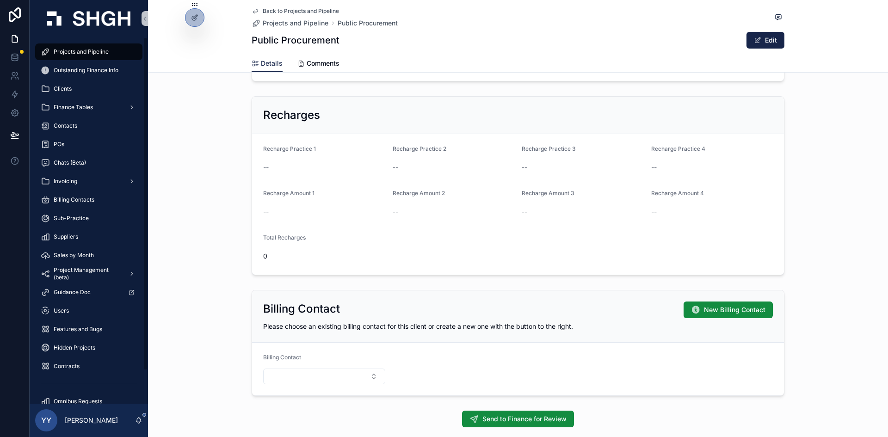
click at [89, 48] on span "Projects and Pipeline" at bounding box center [81, 51] width 55 height 7
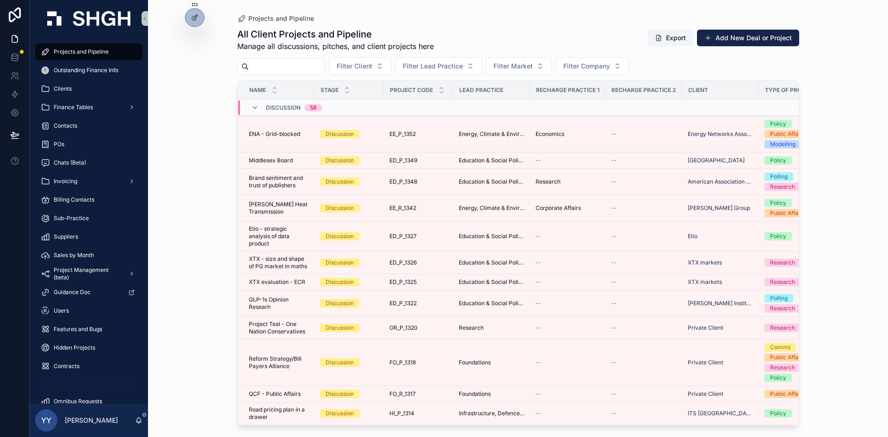
click at [271, 69] on input "scrollable content" at bounding box center [287, 66] width 76 height 13
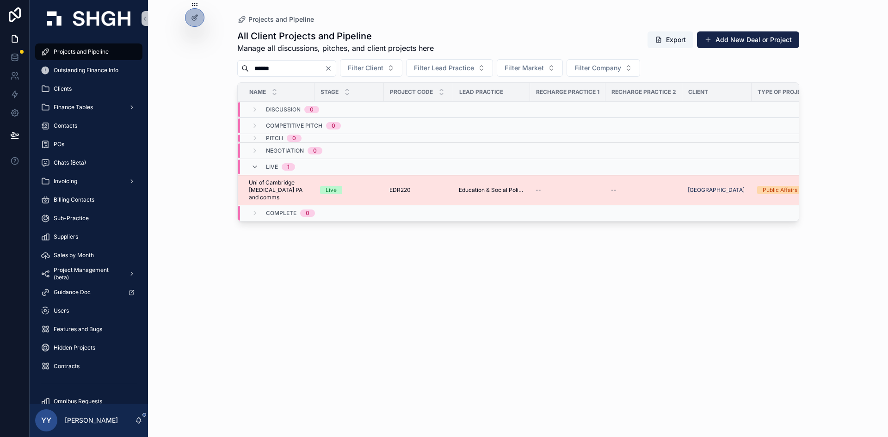
type input "******"
click at [366, 191] on div "Live" at bounding box center [349, 190] width 58 height 8
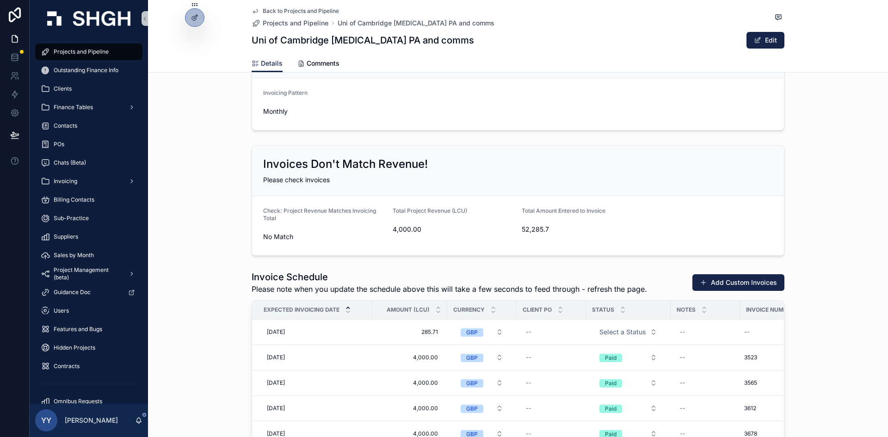
scroll to position [1341, 0]
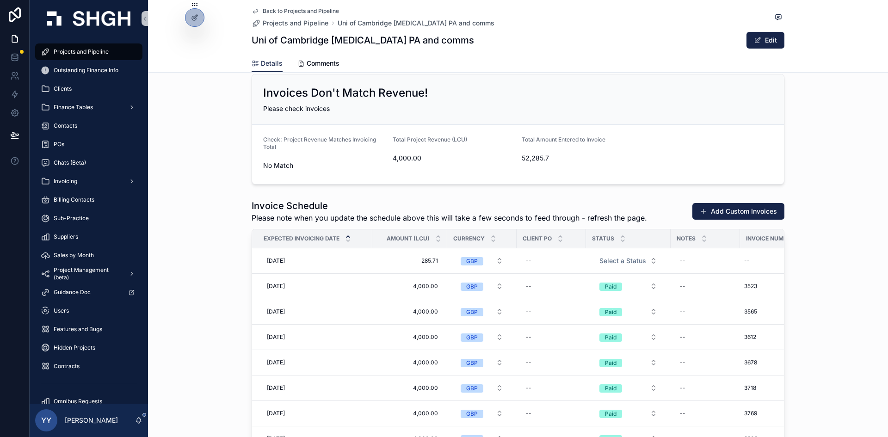
drag, startPoint x: 839, startPoint y: 301, endPoint x: 828, endPoint y: 299, distance: 11.8
click at [591, 301] on div "Invoice Schedule Please note when you update the schedule above this will take …" at bounding box center [518, 368] width 740 height 345
click at [591, 251] on span "Delete" at bounding box center [765, 248] width 17 height 7
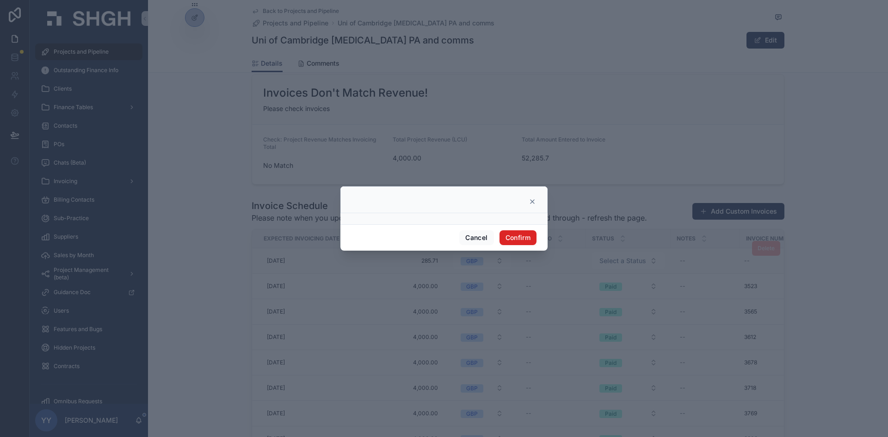
click at [520, 239] on button "Confirm" at bounding box center [517, 237] width 37 height 15
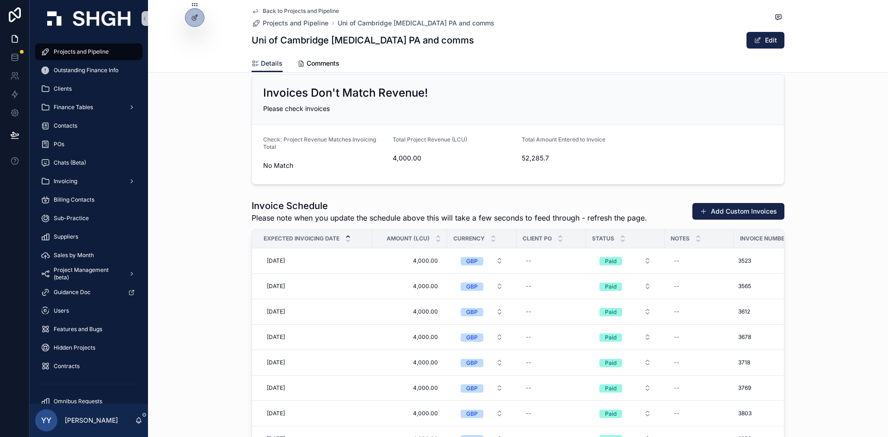
click at [201, 277] on div "Invoice Schedule Please note when you update the schedule above this will take …" at bounding box center [518, 356] width 740 height 320
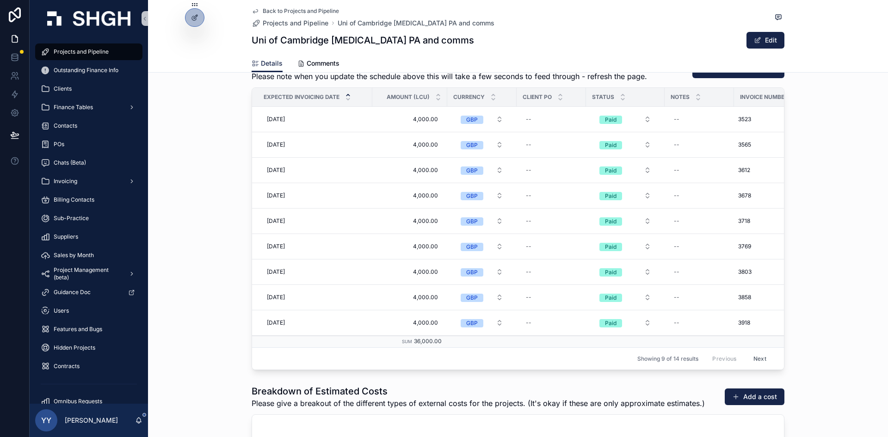
scroll to position [1387, 0]
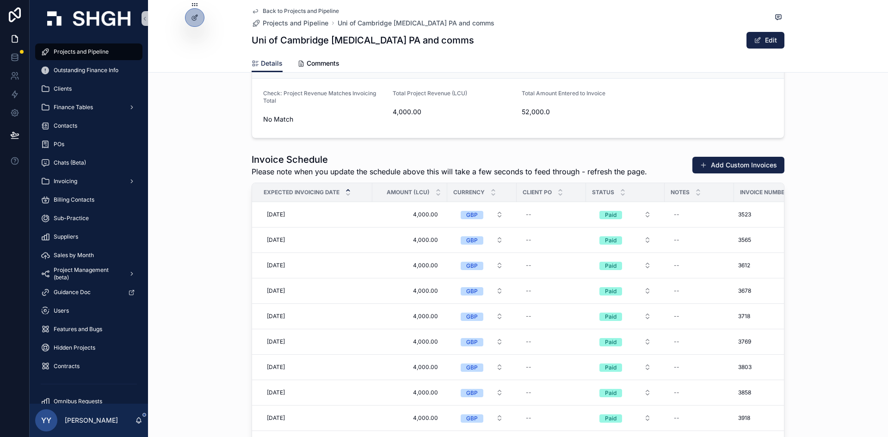
click at [201, 277] on div "Invoice Schedule Please note when you update the schedule above this will take …" at bounding box center [518, 321] width 740 height 345
click at [77, 52] on span "Projects and Pipeline" at bounding box center [81, 51] width 55 height 7
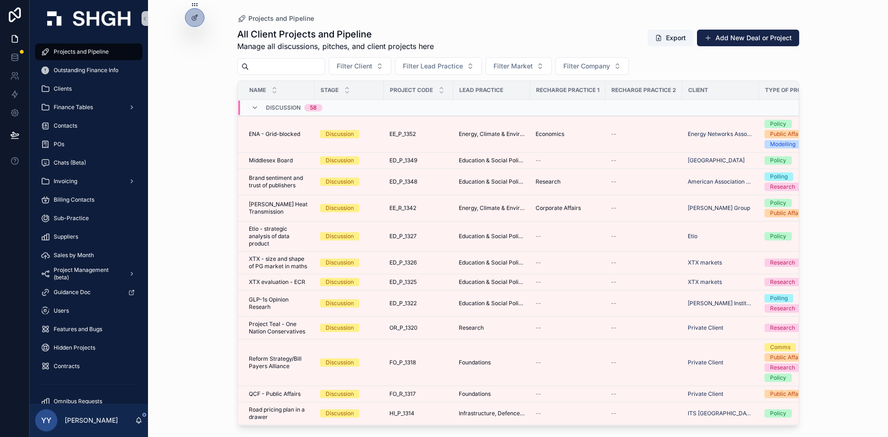
click at [300, 68] on input "scrollable content" at bounding box center [287, 66] width 76 height 13
paste input "******"
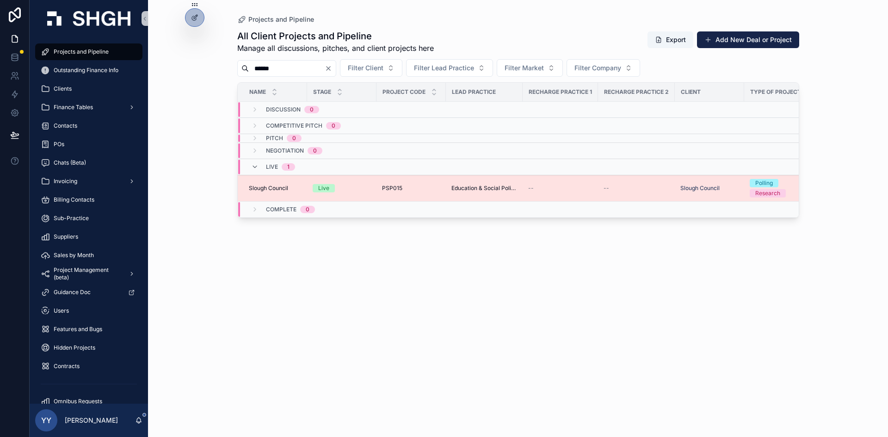
type input "******"
click at [434, 187] on div "PSP015 PSP015" at bounding box center [411, 188] width 58 height 7
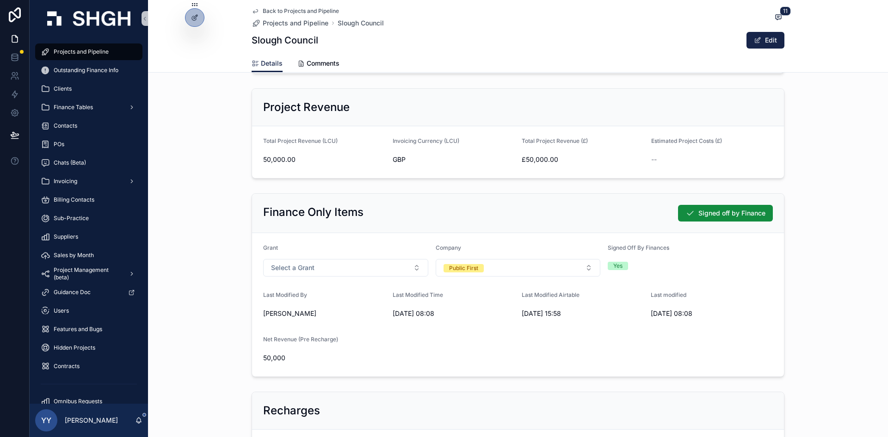
scroll to position [185, 0]
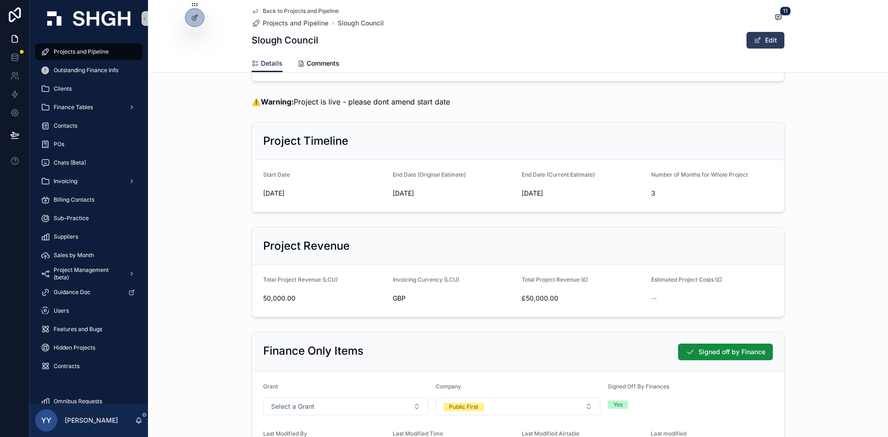
click at [591, 42] on button "Edit" at bounding box center [765, 40] width 38 height 17
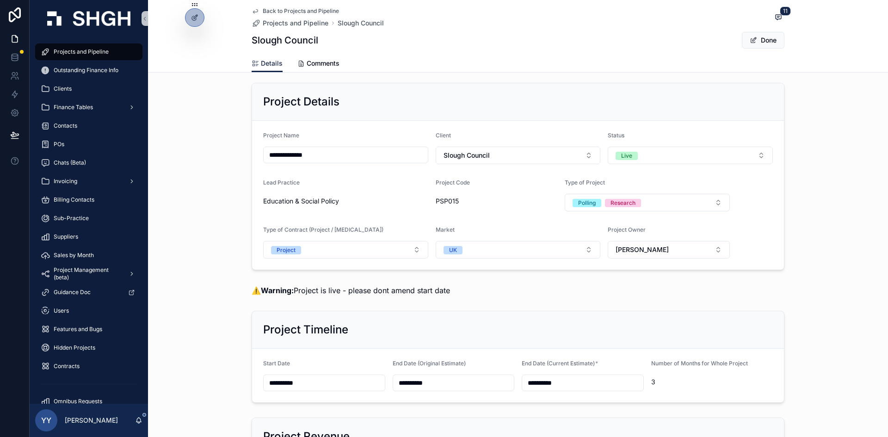
scroll to position [0, 0]
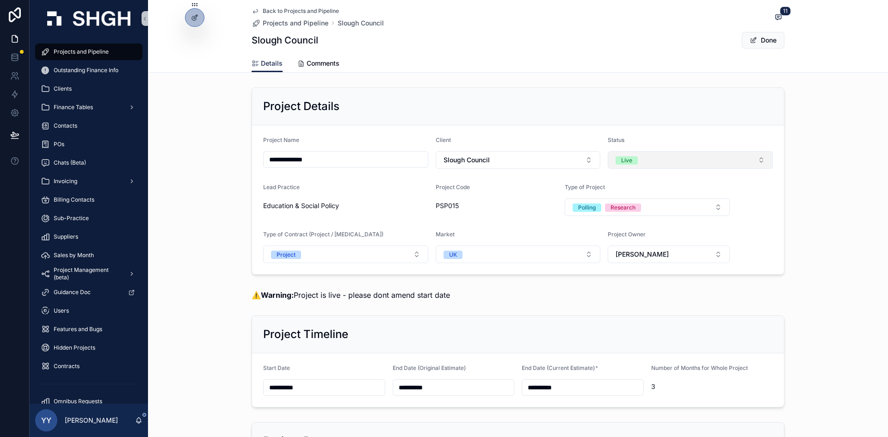
click at [591, 156] on span "Live" at bounding box center [626, 159] width 22 height 9
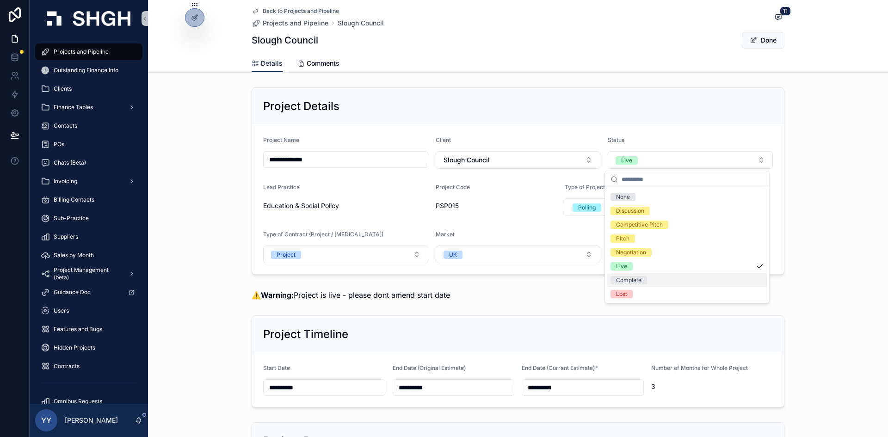
click at [591, 280] on div "Complete" at bounding box center [628, 280] width 25 height 8
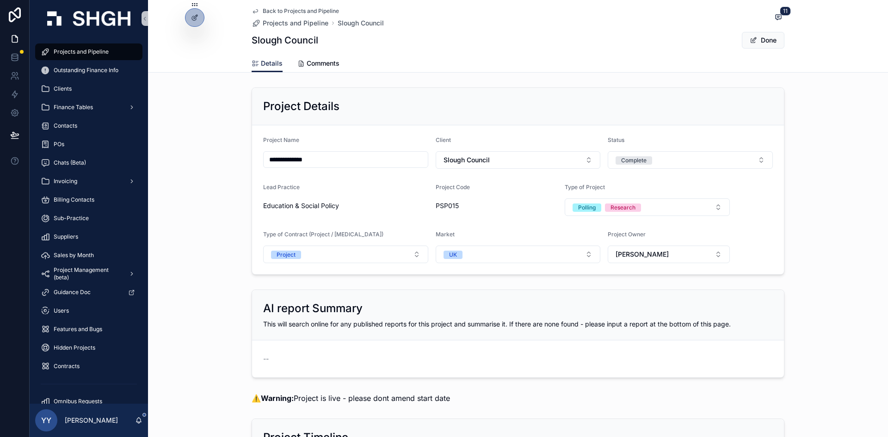
click at [591, 39] on button "Done" at bounding box center [763, 40] width 43 height 17
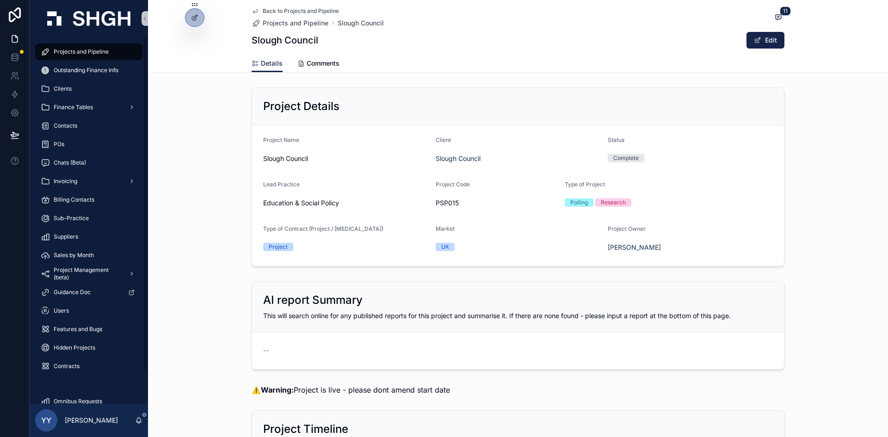
click at [98, 43] on link "Projects and Pipeline" at bounding box center [88, 51] width 107 height 17
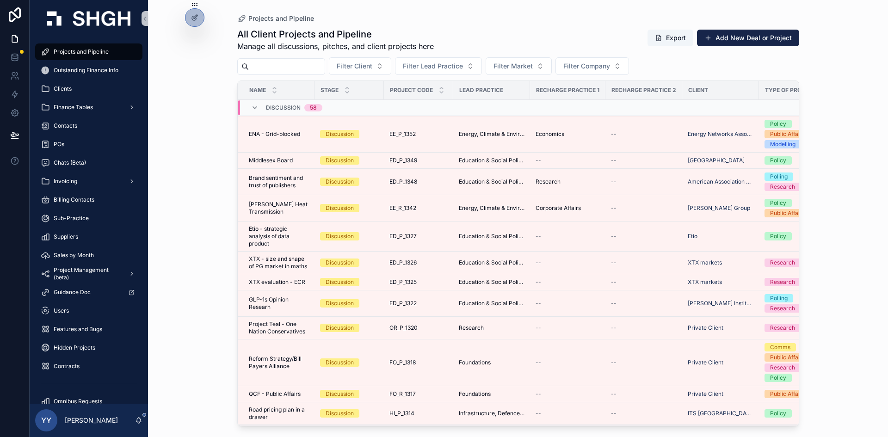
click at [302, 66] on input "scrollable content" at bounding box center [287, 66] width 76 height 13
type input "******"
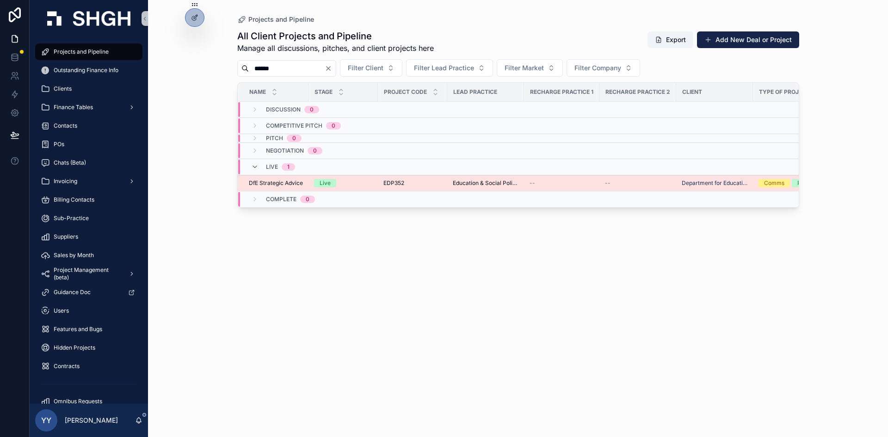
click at [363, 180] on div "Live" at bounding box center [343, 183] width 58 height 8
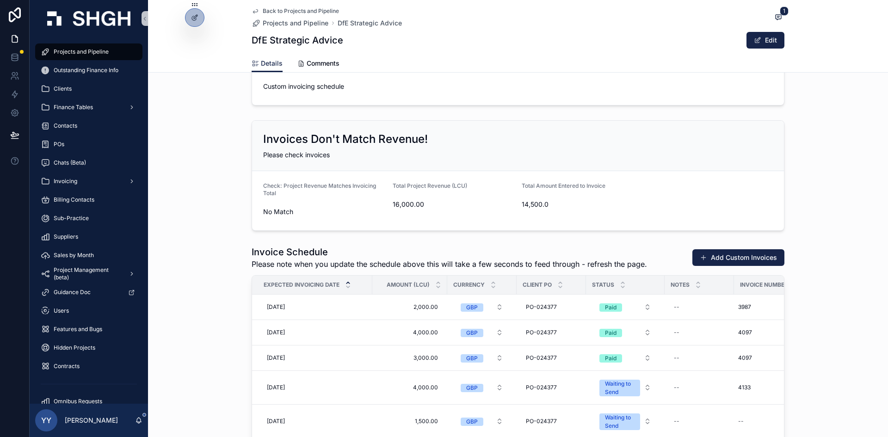
scroll to position [1434, 0]
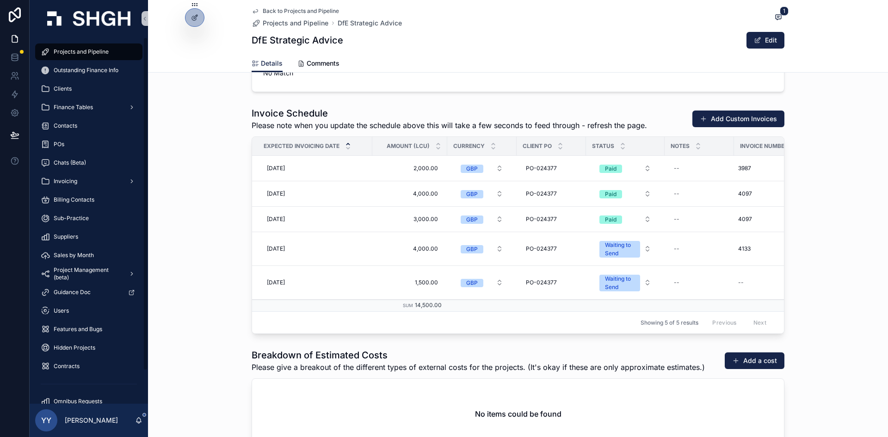
drag, startPoint x: 74, startPoint y: 50, endPoint x: 74, endPoint y: 57, distance: 7.0
click at [74, 50] on span "Projects and Pipeline" at bounding box center [81, 51] width 55 height 7
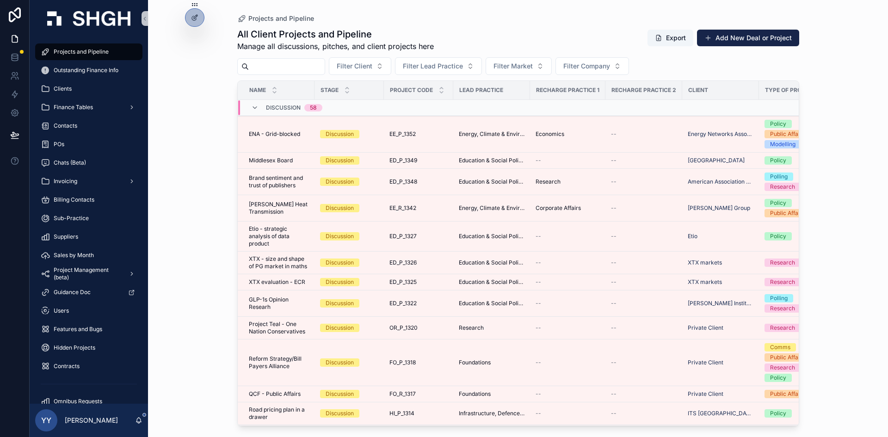
click at [320, 66] on input "scrollable content" at bounding box center [287, 66] width 76 height 13
paste input "**********"
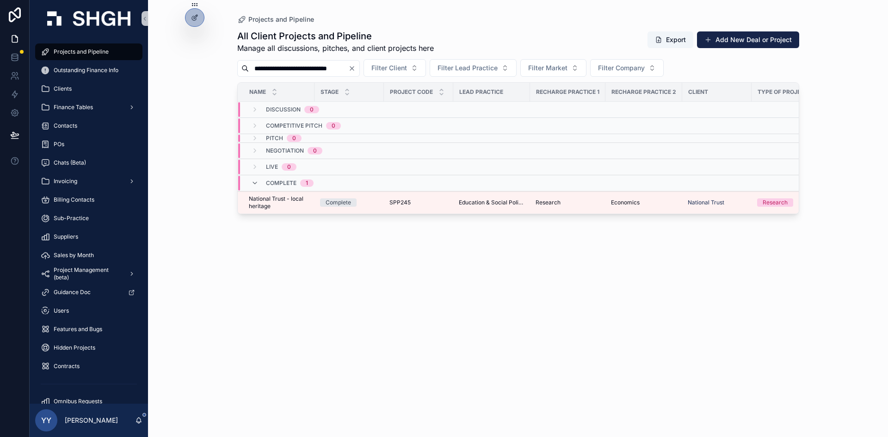
type input "**********"
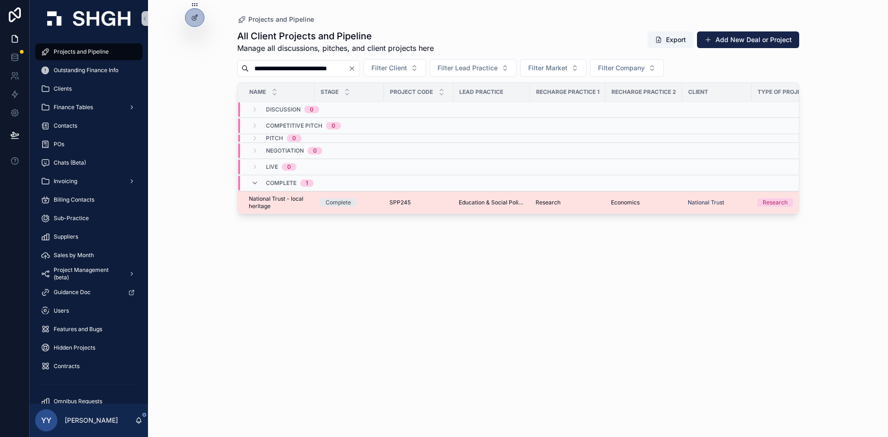
click at [375, 200] on div "Complete" at bounding box center [349, 202] width 58 height 8
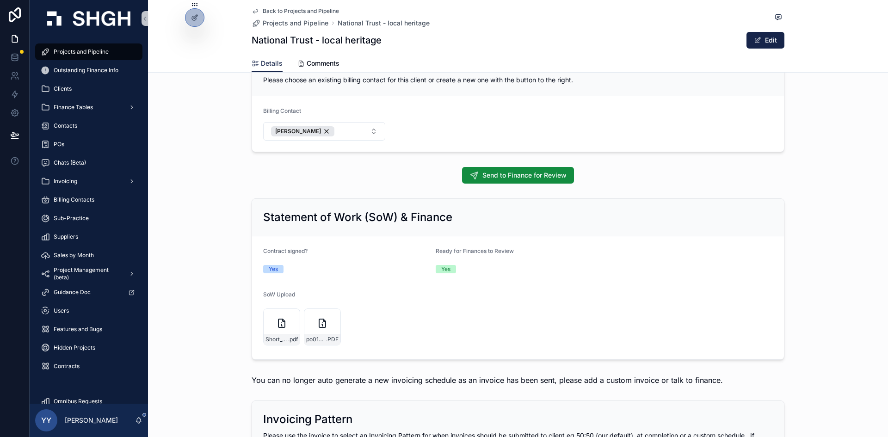
scroll to position [971, 0]
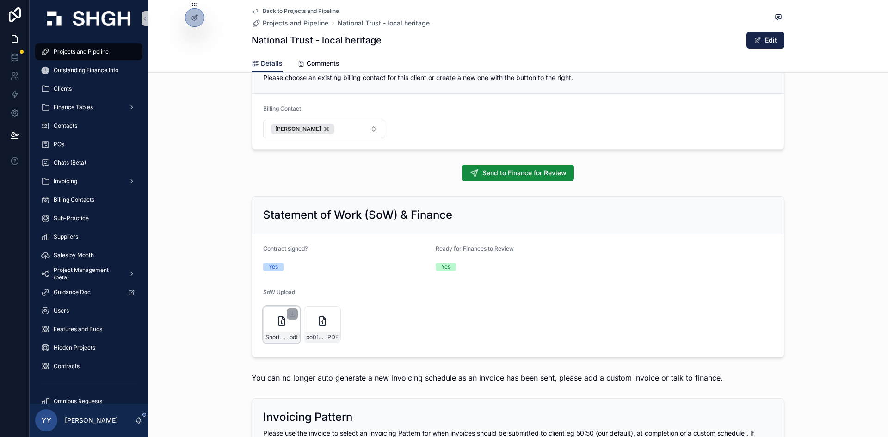
click at [269, 307] on div "Short_form_general_goods_and_services_contract_-_Public_First_Heritage_Research…" at bounding box center [282, 337] width 36 height 11
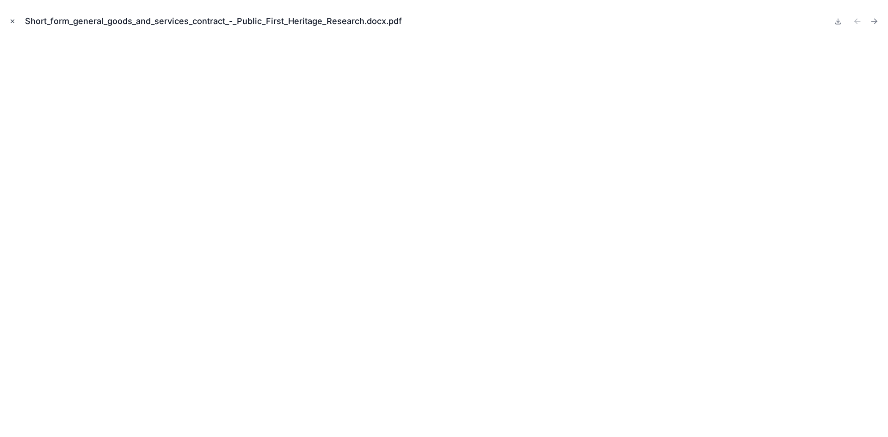
click at [15, 24] on icon "Close modal" at bounding box center [12, 21] width 6 height 6
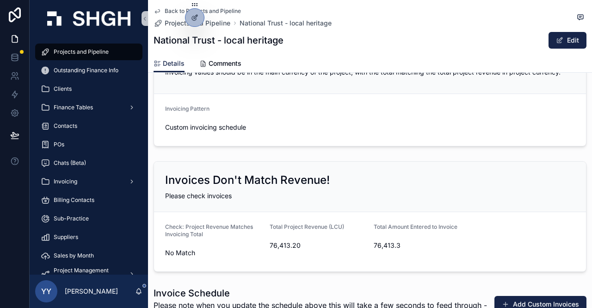
scroll to position [1526, 0]
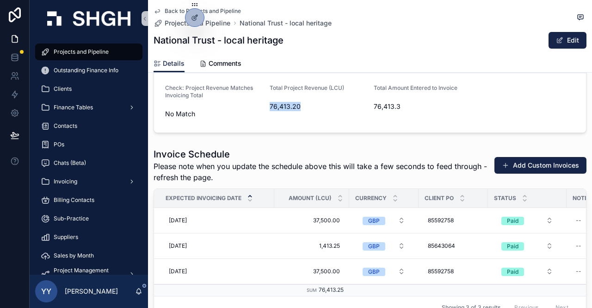
drag, startPoint x: 266, startPoint y: 105, endPoint x: 301, endPoint y: 110, distance: 35.1
click at [301, 110] on form "Check: Project Revenue Matches Invoicing Total No Match Total Project Revenue (…" at bounding box center [370, 102] width 432 height 59
copy span "76,413.20"
